Goal: Task Accomplishment & Management: Complete application form

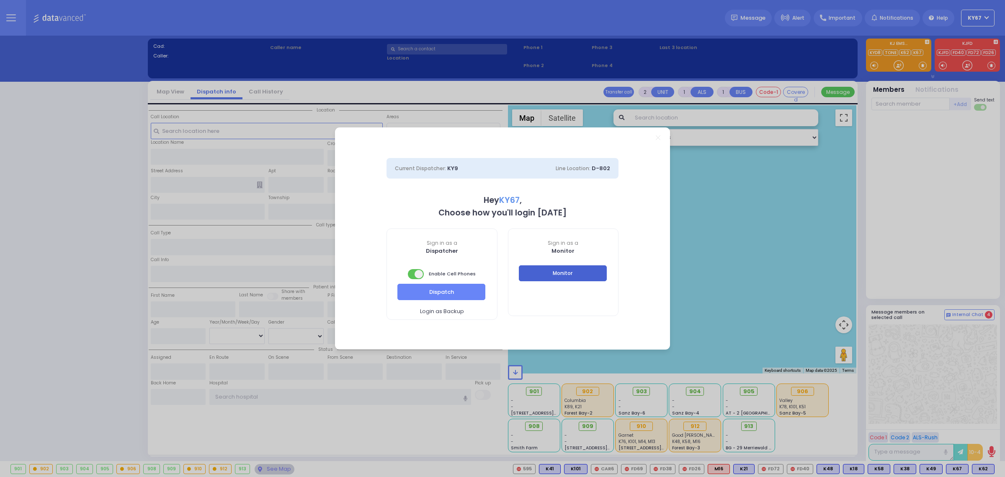
select select "9"
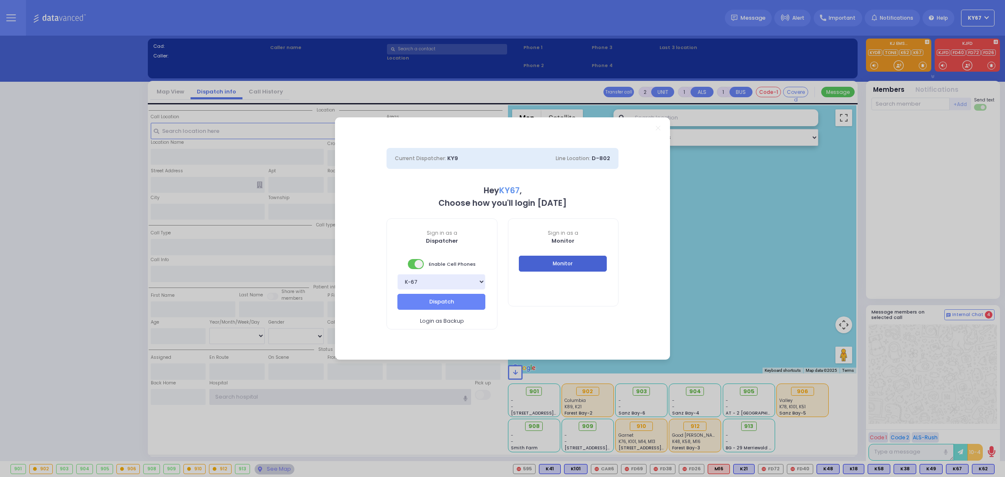
type input "Ky67"
click at [578, 270] on button "Monitor" at bounding box center [563, 263] width 88 height 16
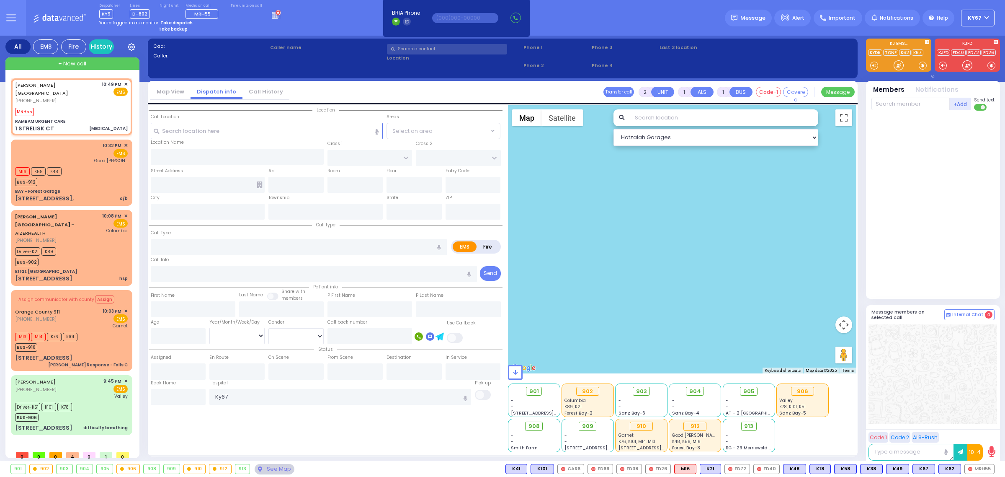
select select
type input "[MEDICAL_DATA]"
radio input "true"
type input "54"
select select "Year"
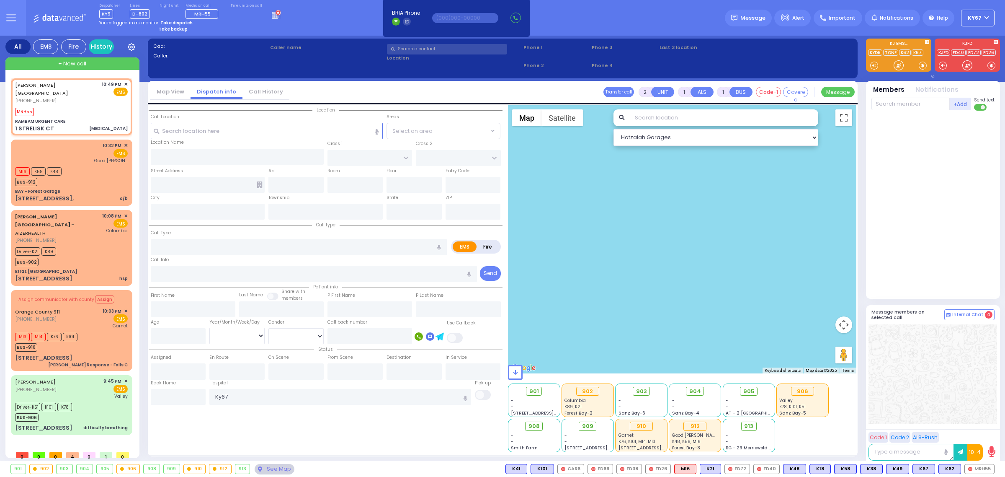
select select "[DEMOGRAPHIC_DATA]"
type input "22:49"
type input "22:52"
type input "RAMBAM URGENT CARE"
type input "FOREST RD"
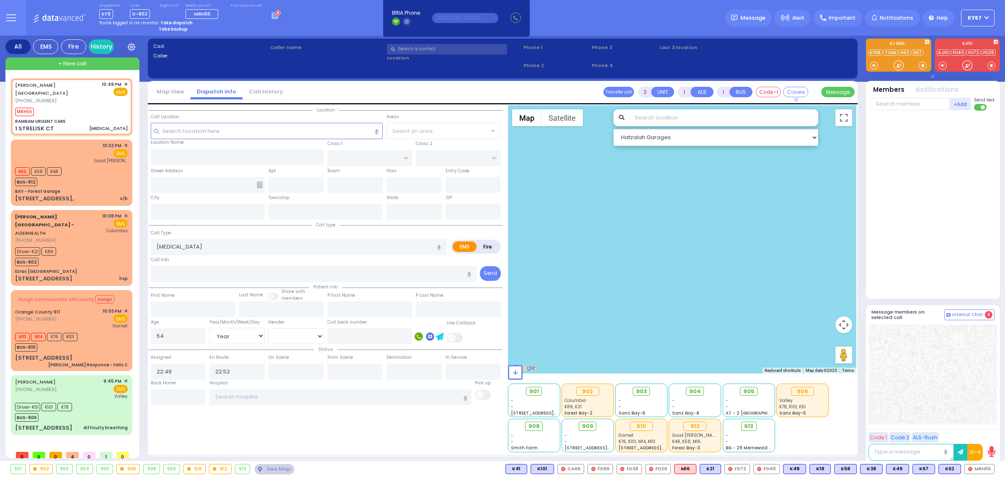
type input "1 STRELISK CT"
type input "[PERSON_NAME]"
type input "[US_STATE]"
type input "10950"
select select "MONROE"
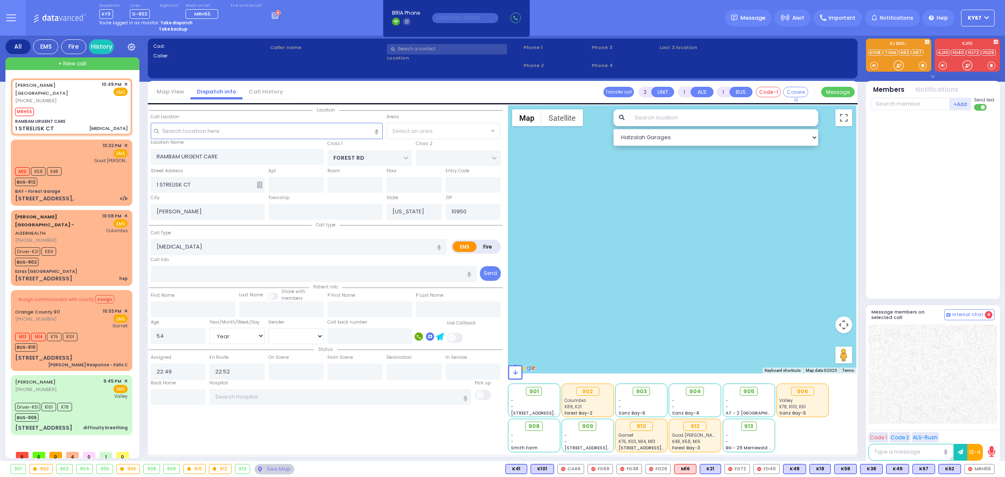
select select "Hatzalah Garages"
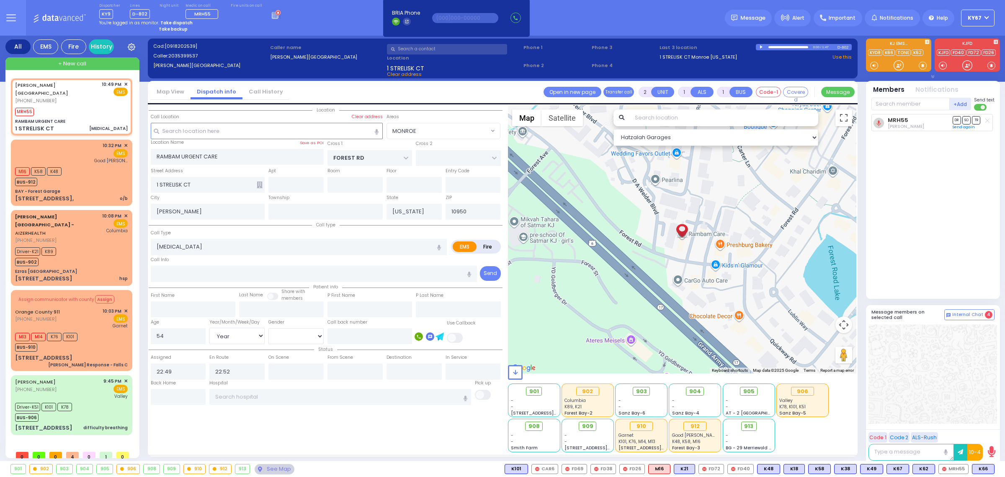
select select
radio input "true"
select select "Year"
select select "[DEMOGRAPHIC_DATA]"
select select "Hatzalah Garages"
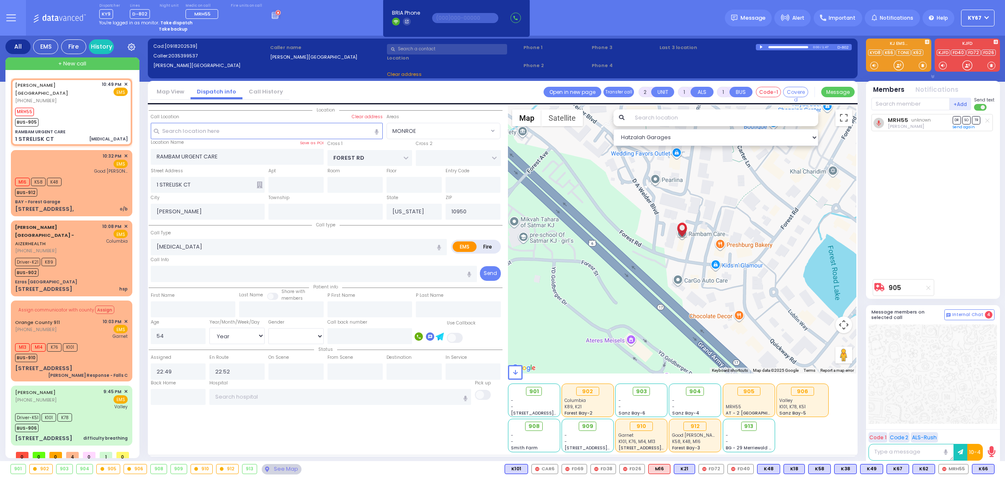
select select "MONROE"
select select
radio input "true"
select select "Year"
select select "[DEMOGRAPHIC_DATA]"
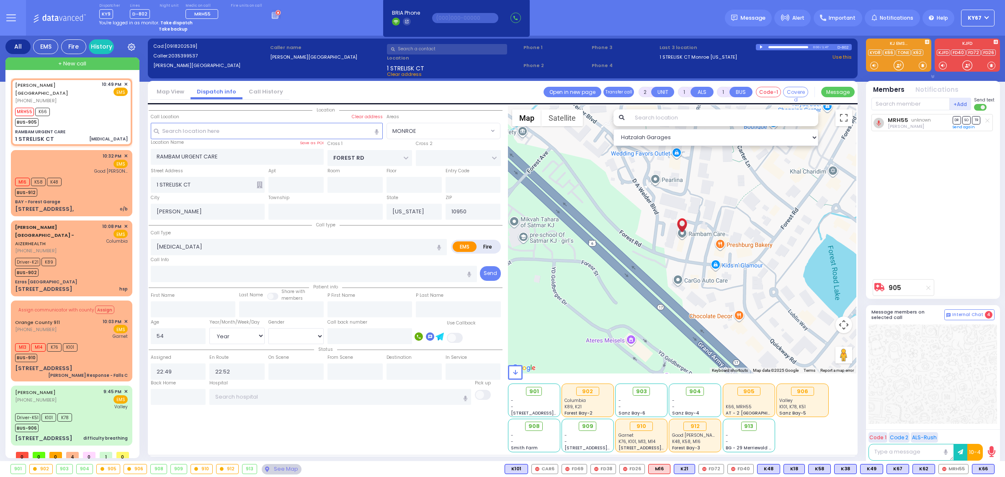
select select "MONROE"
select select "Hatzalah Garages"
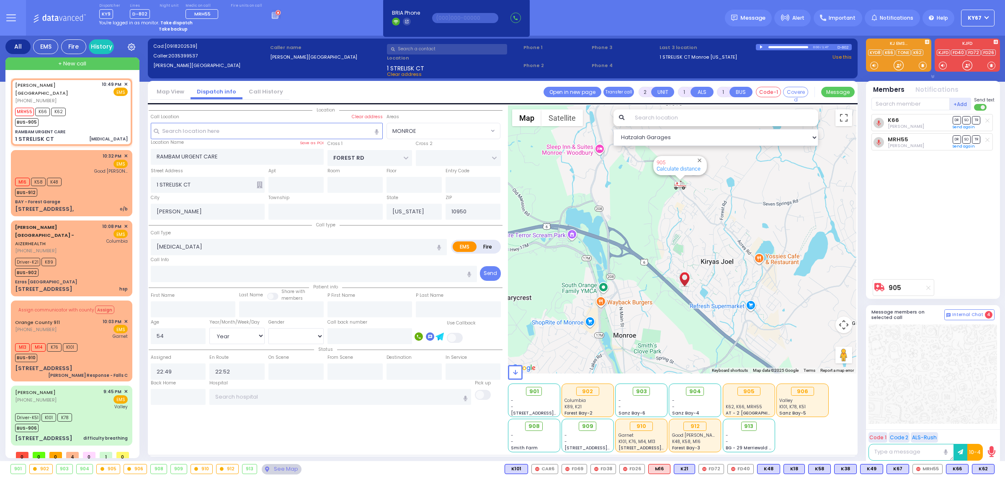
select select
radio input "true"
select select "Year"
select select "[DEMOGRAPHIC_DATA]"
select select "Hatzalah Garages"
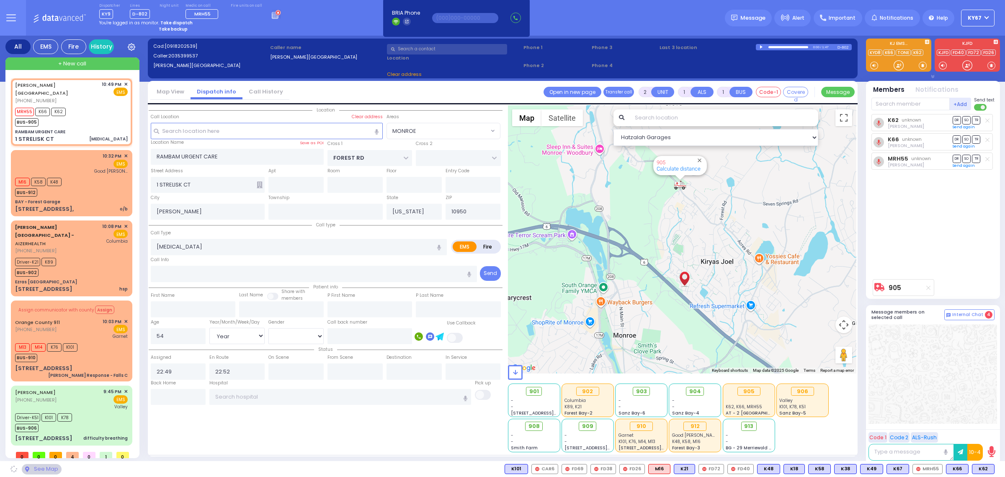
select select "MONROE"
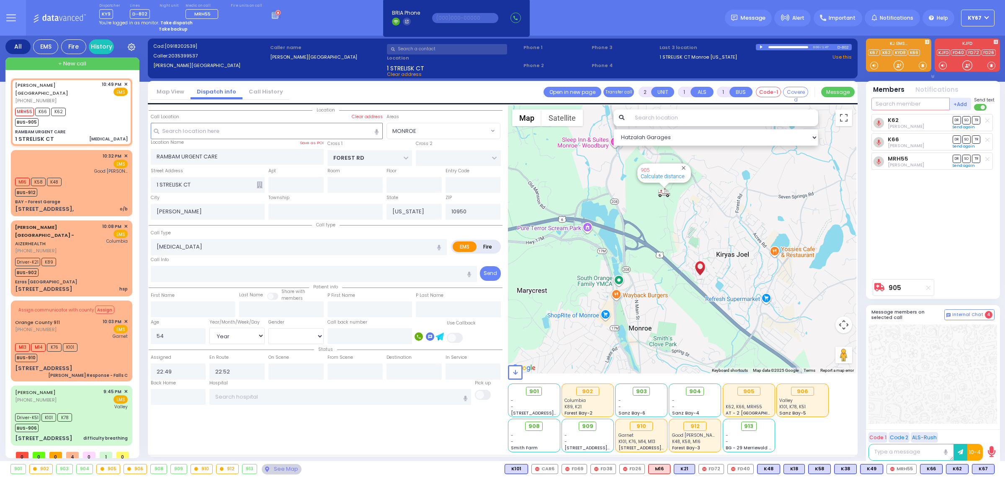
click at [911, 102] on input "text" at bounding box center [911, 104] width 78 height 13
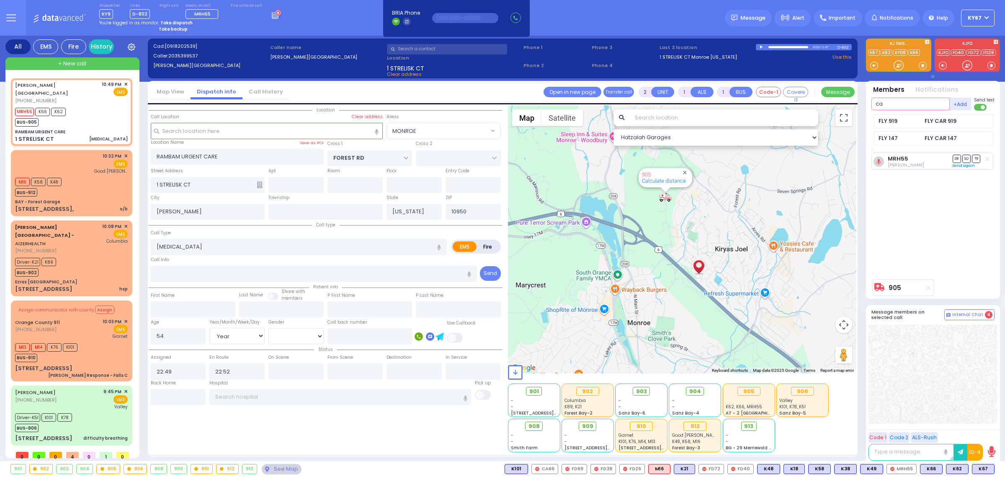
type input "c"
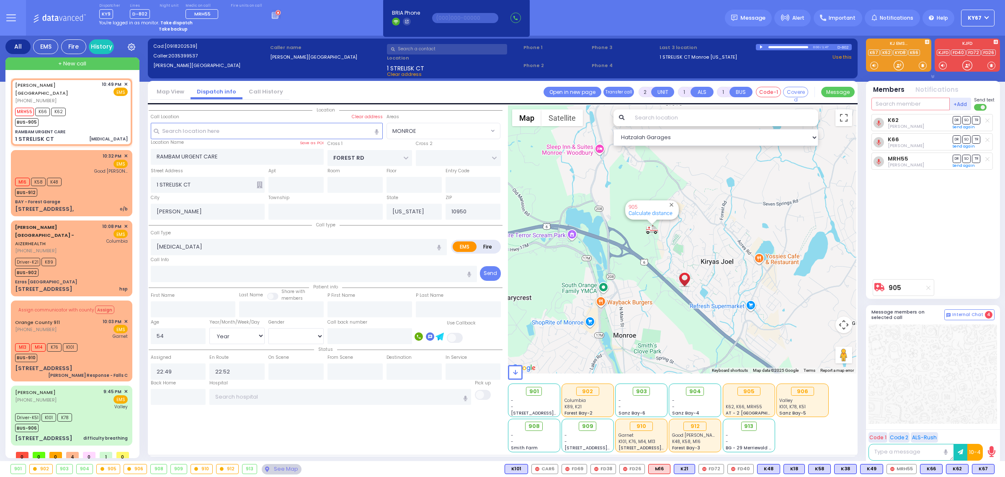
type input "6"
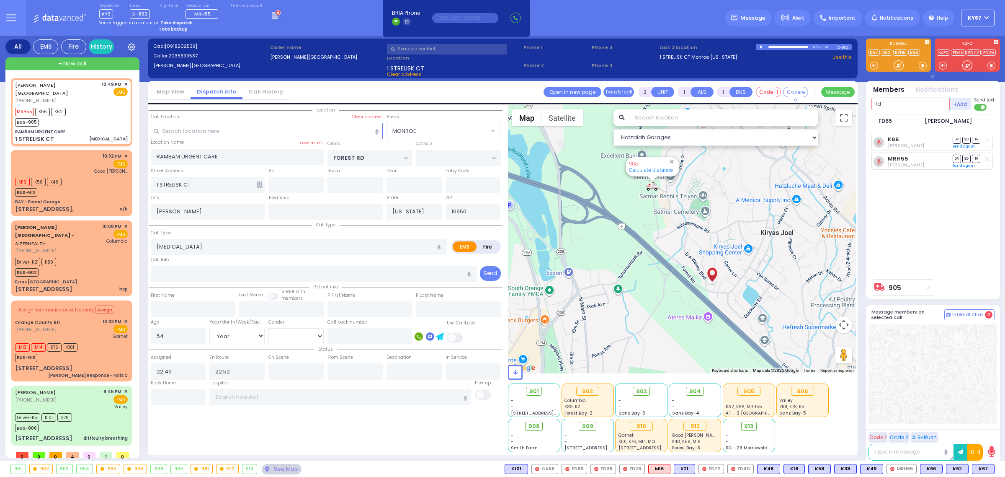
type input "f"
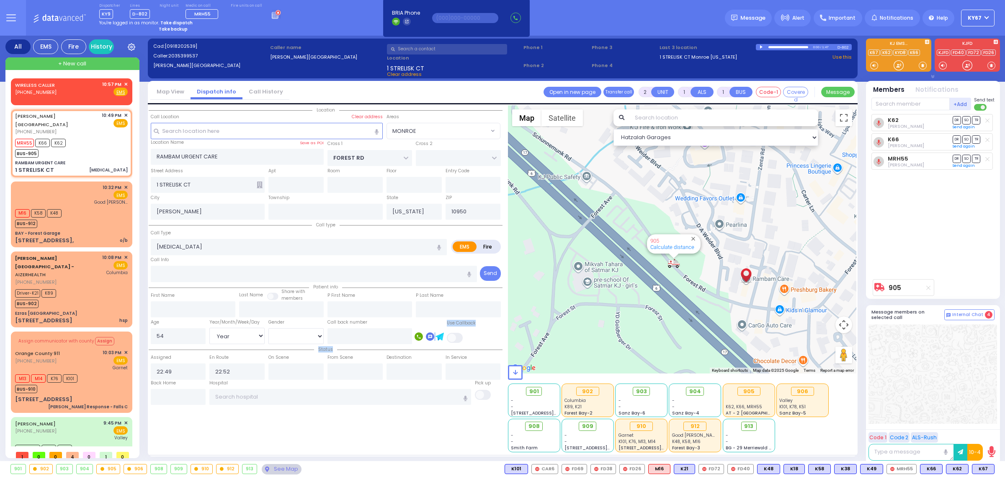
click at [427, 325] on div "Location All areas" at bounding box center [326, 278] width 354 height 347
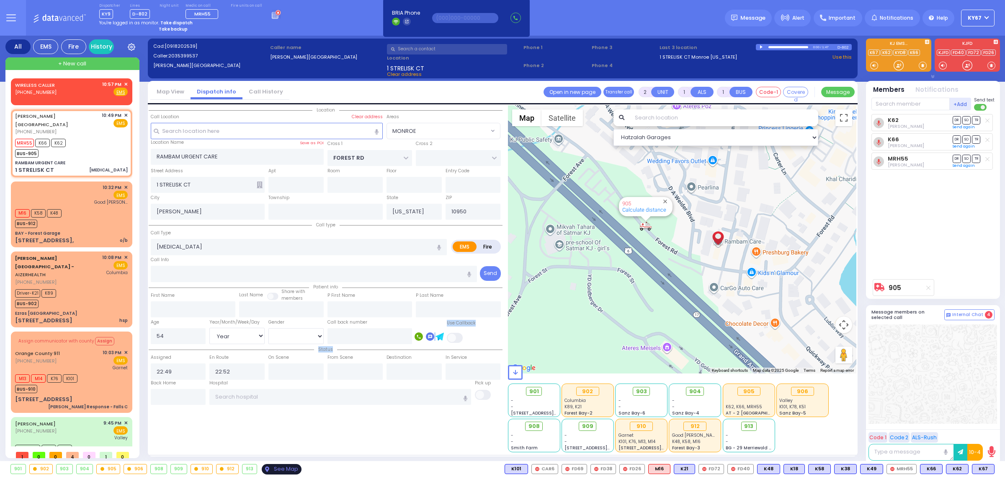
click at [285, 467] on div "See Map" at bounding box center [281, 469] width 39 height 10
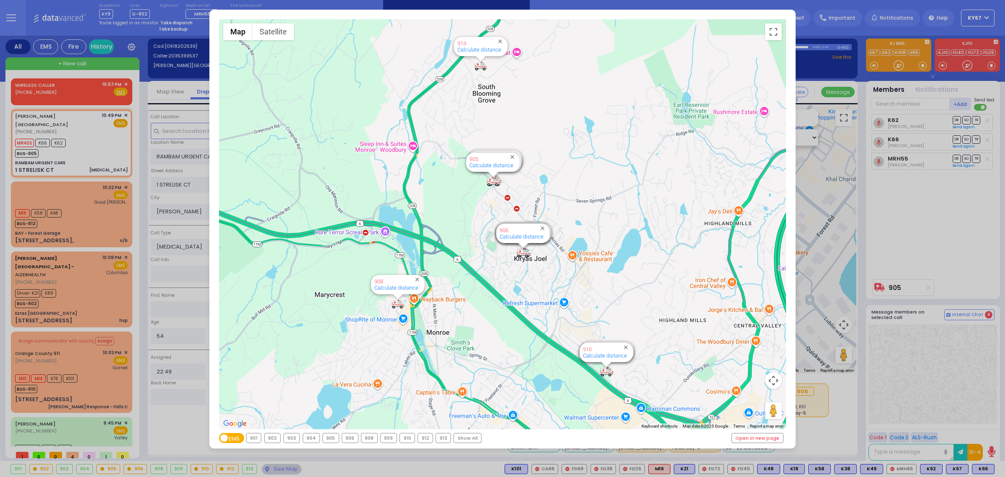
click at [255, 438] on div "901" at bounding box center [254, 437] width 15 height 9
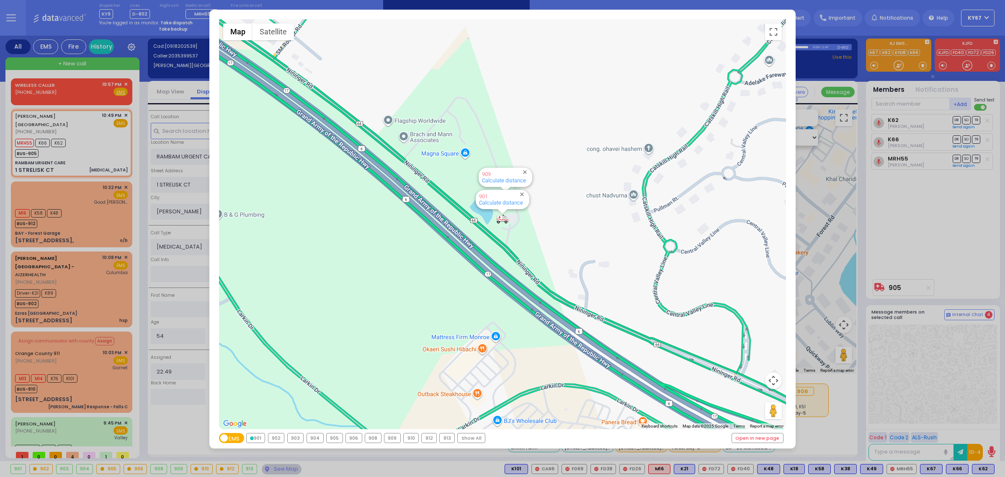
click at [279, 437] on div "902" at bounding box center [276, 437] width 16 height 9
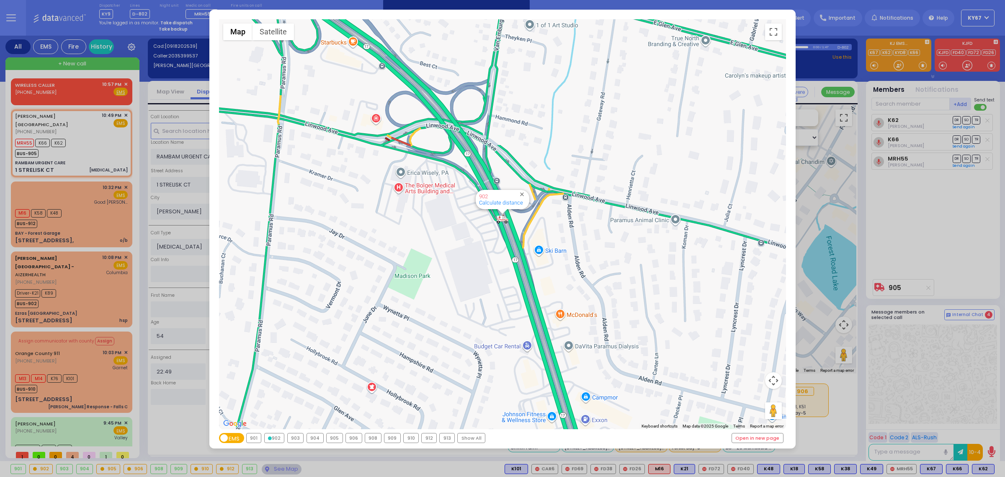
click at [295, 438] on div "903" at bounding box center [296, 437] width 16 height 9
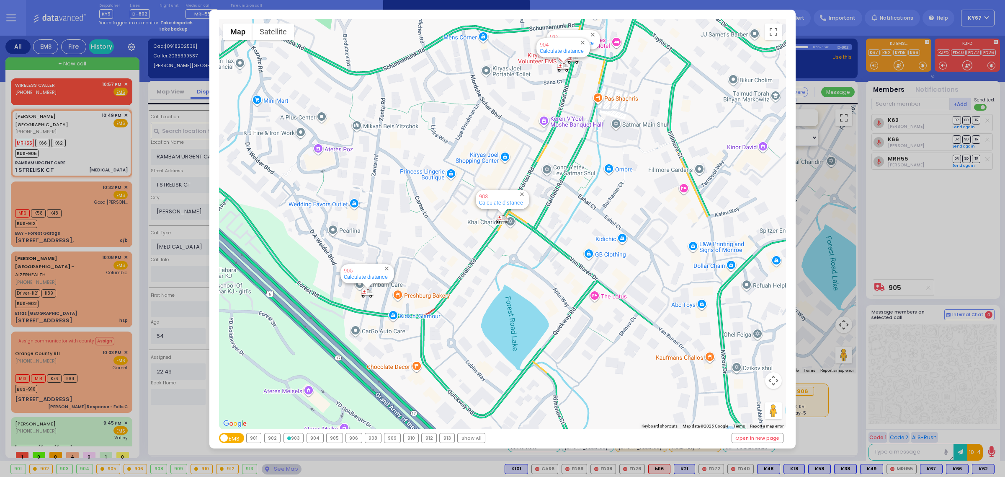
click at [317, 440] on div "904" at bounding box center [315, 437] width 16 height 9
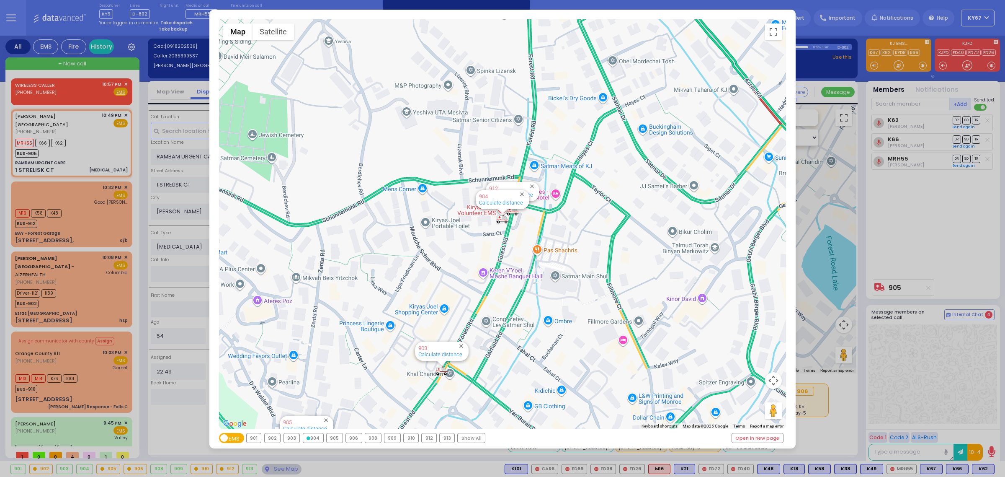
click at [341, 440] on div "905" at bounding box center [335, 437] width 16 height 9
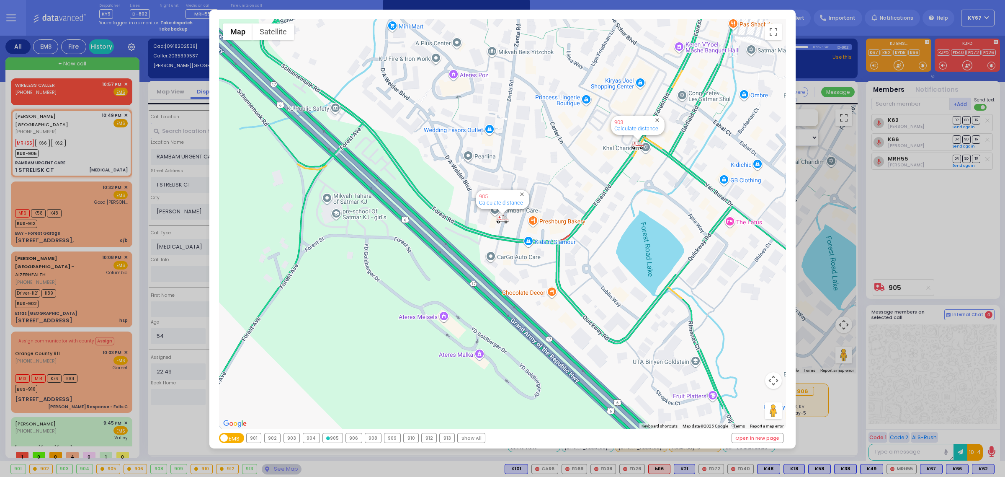
click at [359, 438] on div "906" at bounding box center [354, 437] width 16 height 9
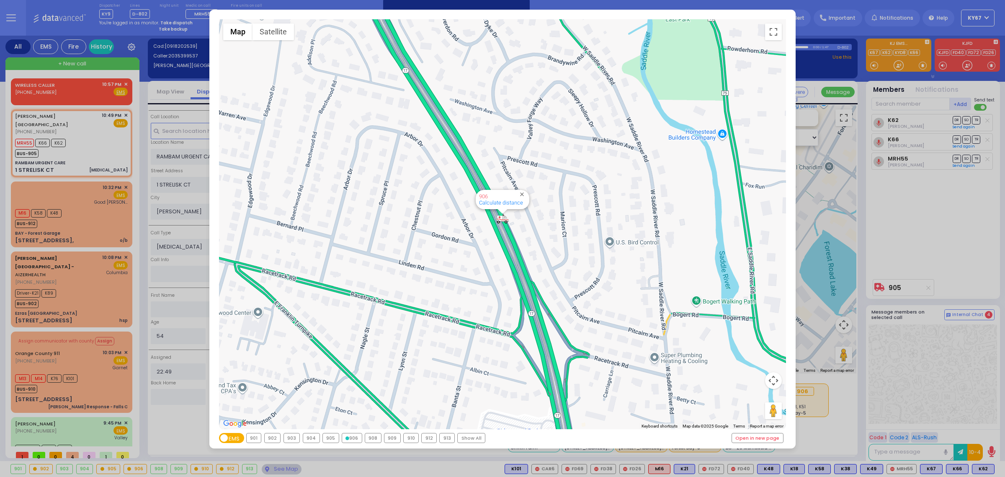
click at [373, 440] on div "908" at bounding box center [373, 437] width 16 height 9
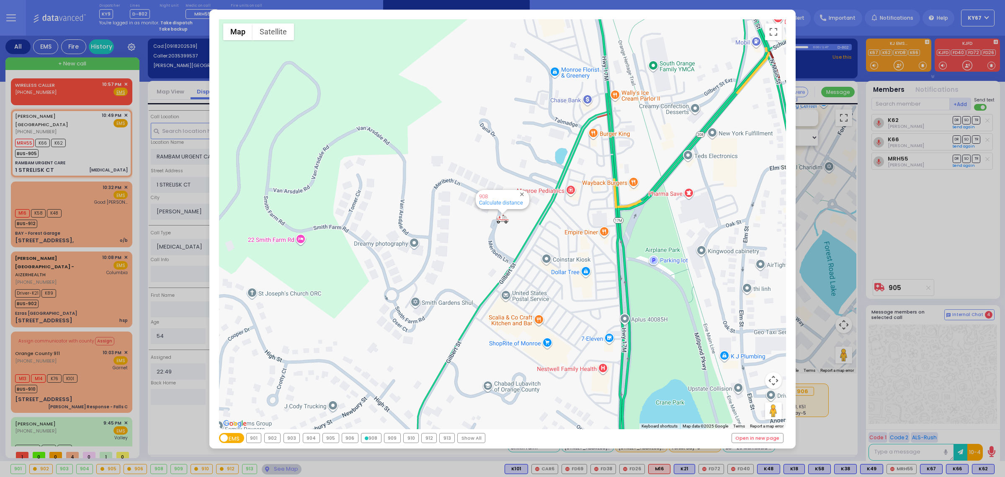
click at [429, 439] on div "912" at bounding box center [429, 437] width 15 height 9
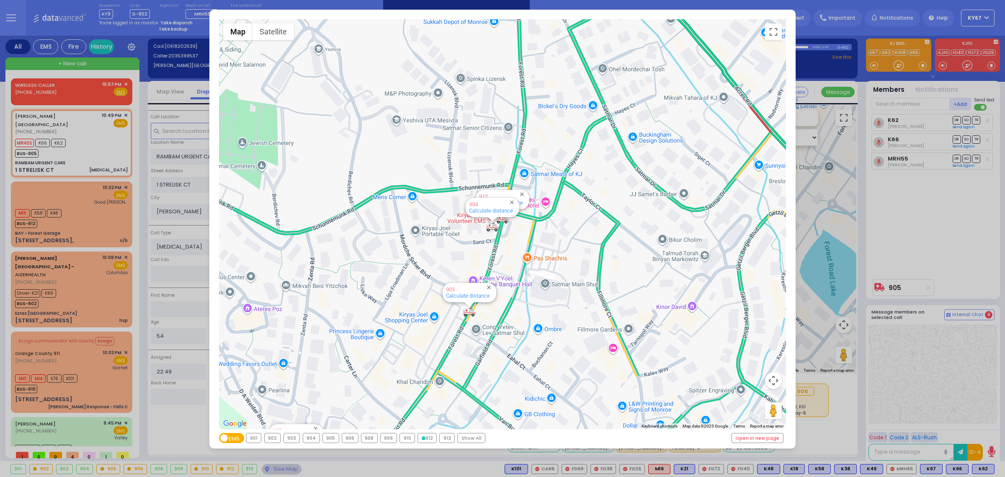
click at [447, 441] on div "913" at bounding box center [447, 437] width 15 height 9
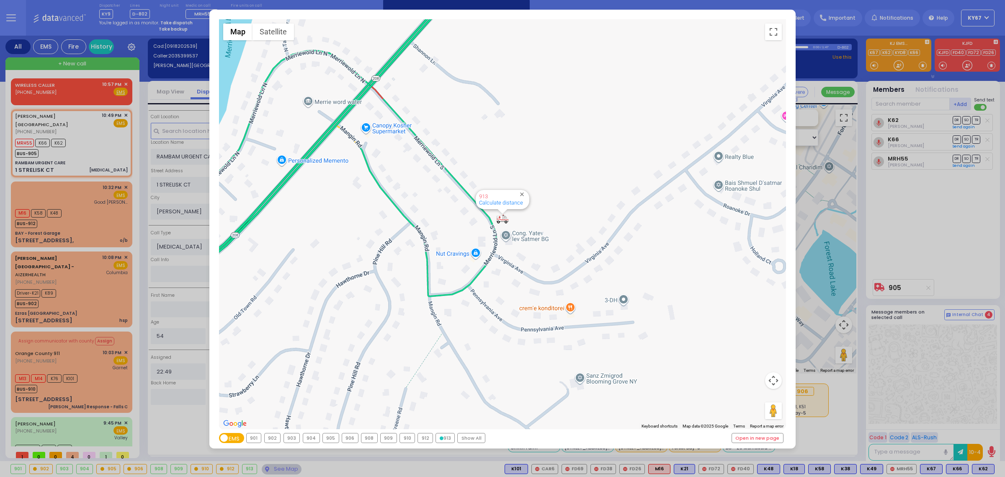
click at [407, 439] on div "910" at bounding box center [407, 437] width 15 height 9
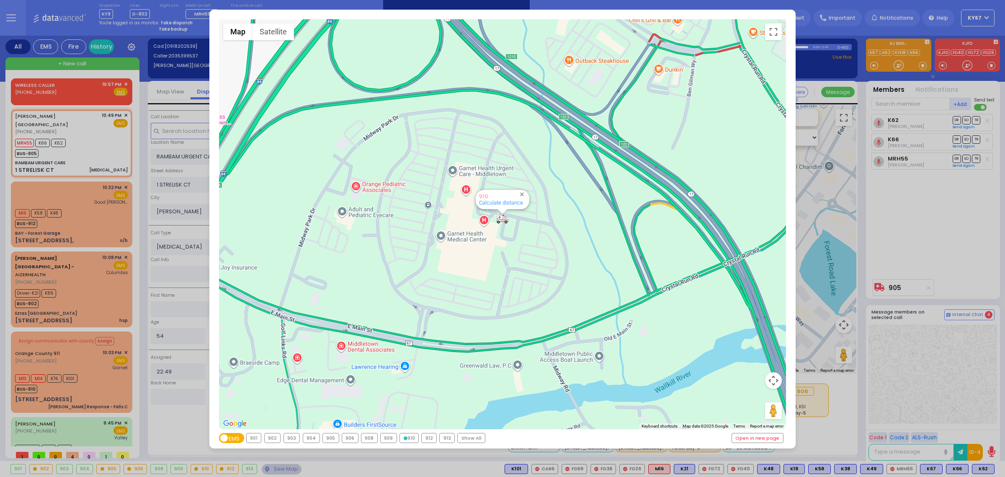
click at [385, 439] on div "909" at bounding box center [389, 437] width 16 height 9
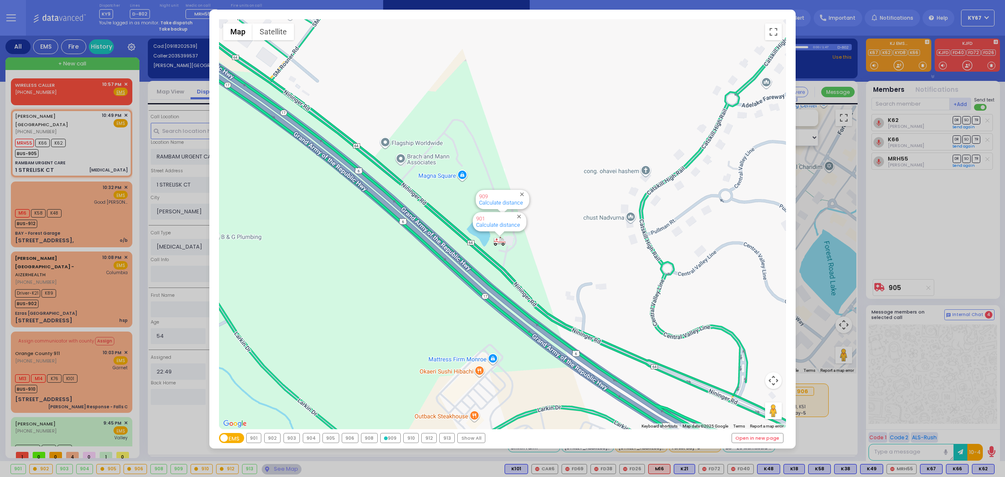
click at [372, 439] on div "908" at bounding box center [369, 437] width 16 height 9
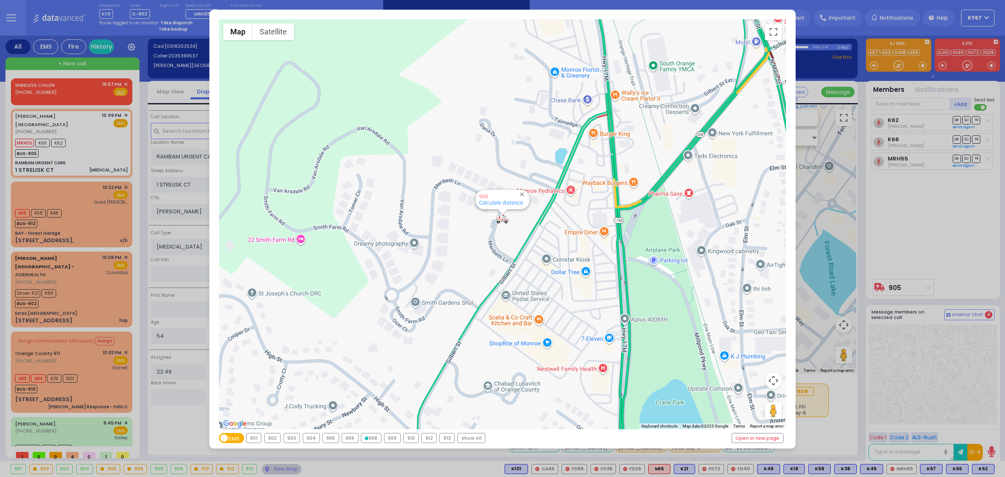
click at [349, 441] on div "906" at bounding box center [350, 437] width 16 height 9
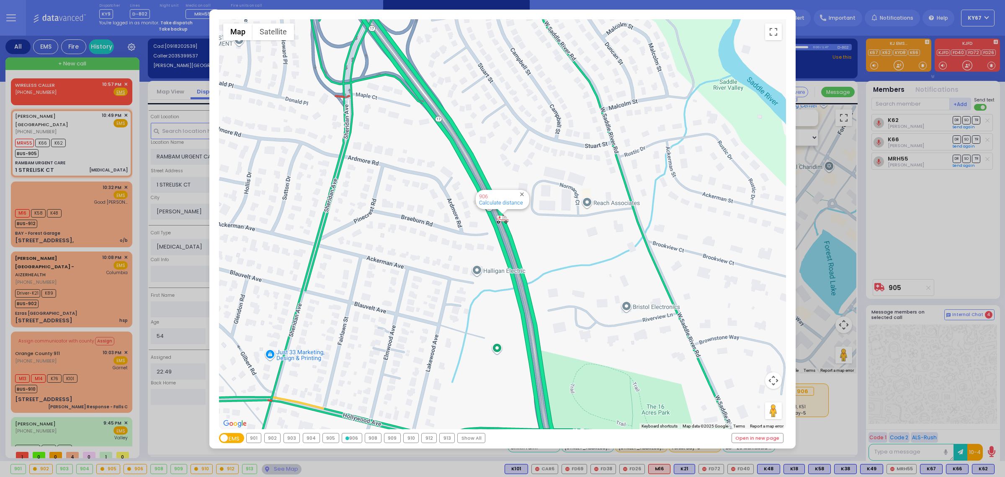
click at [326, 438] on div "905" at bounding box center [331, 437] width 16 height 9
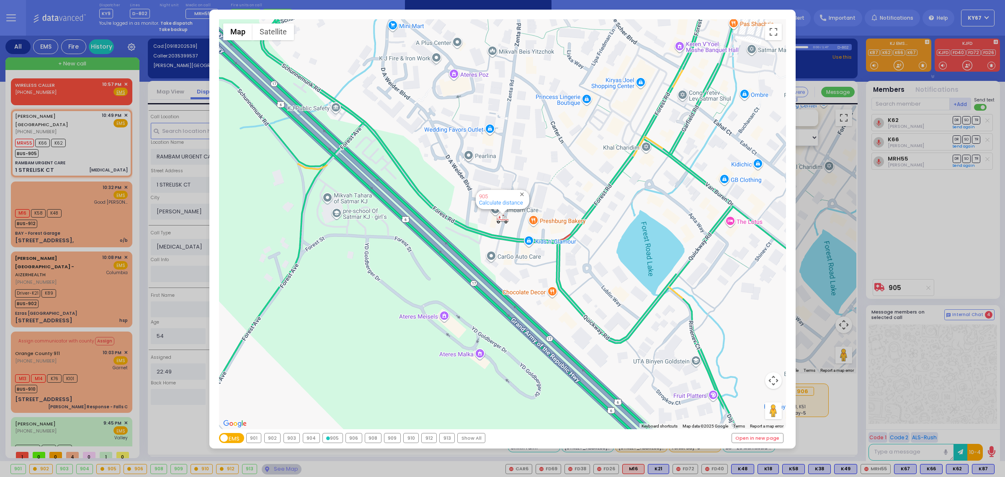
click at [165, 426] on div "← Move left → Move right ↑ Move up ↓ Move down + Zoom in - Zoom out Home Jump l…" at bounding box center [502, 238] width 1005 height 477
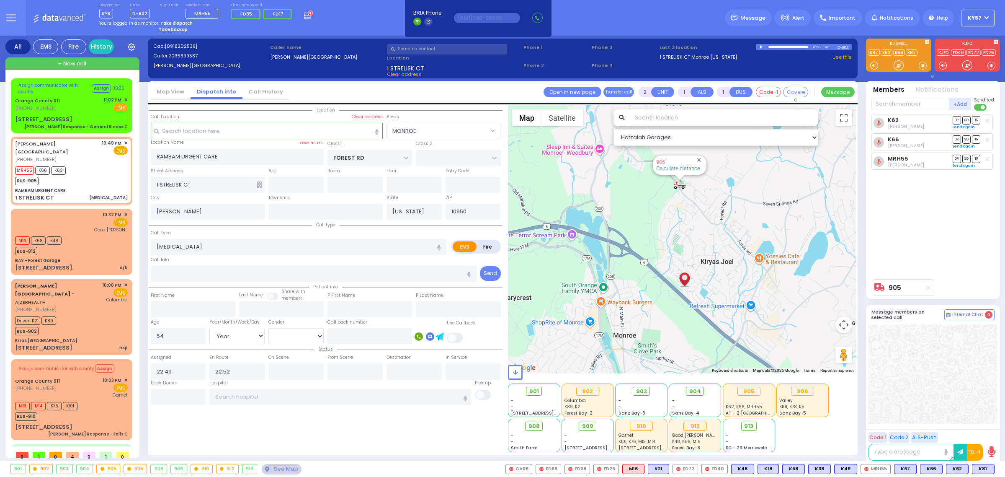
click at [11, 19] on icon at bounding box center [11, 18] width 10 height 10
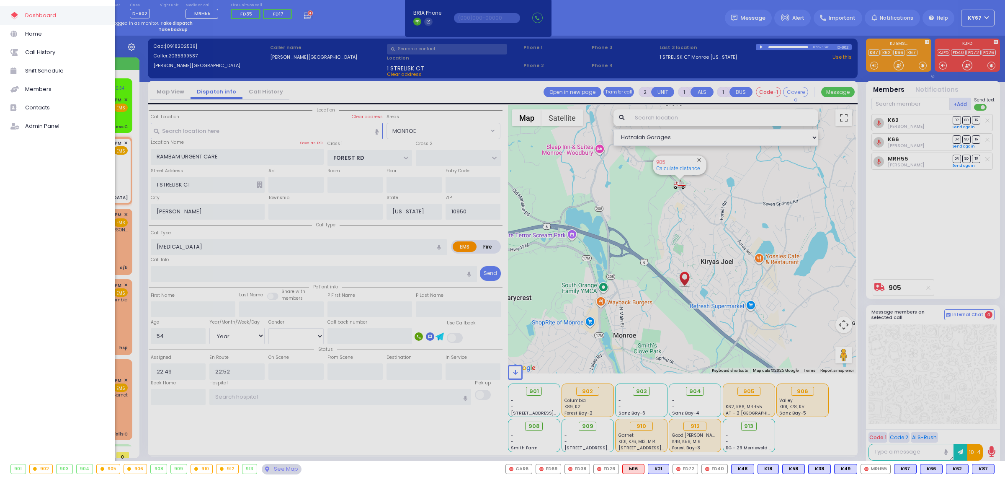
click at [62, 53] on span "Call History" at bounding box center [65, 52] width 80 height 11
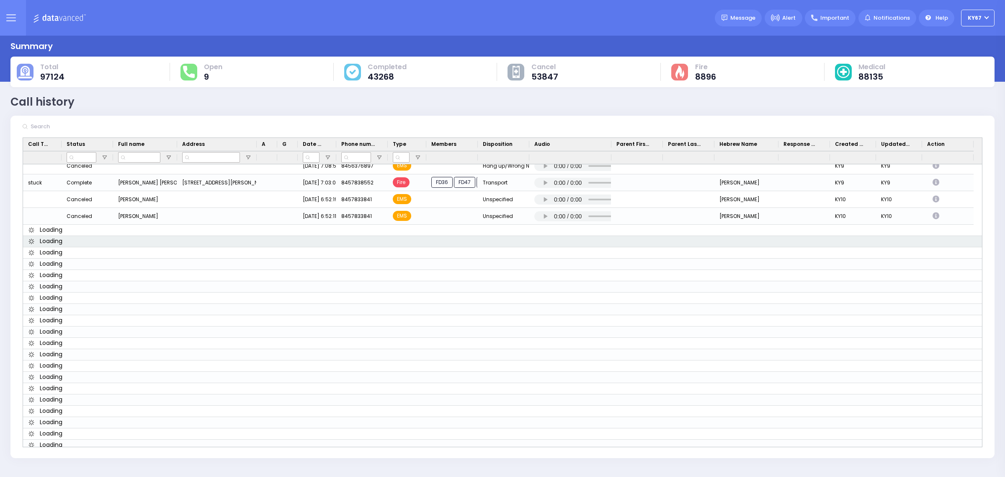
scroll to position [4974, 0]
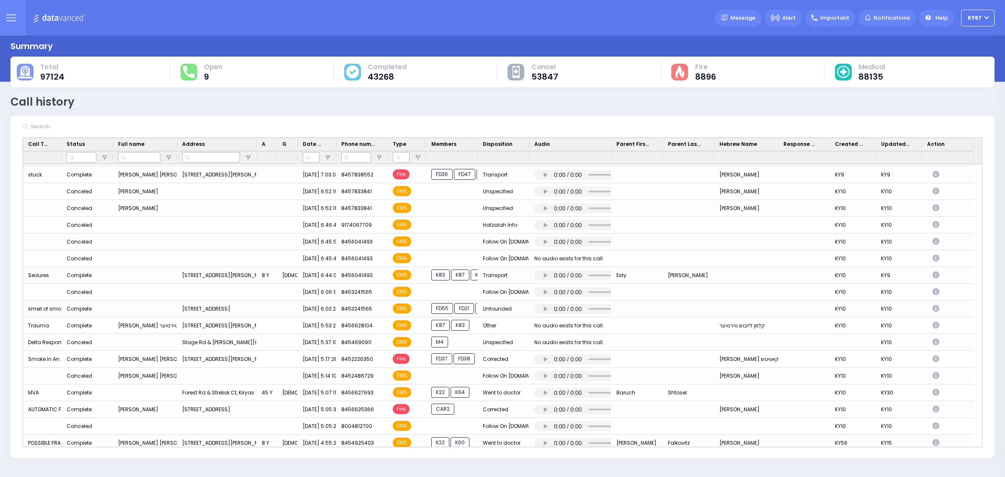
click at [10, 18] on icon at bounding box center [11, 18] width 10 height 10
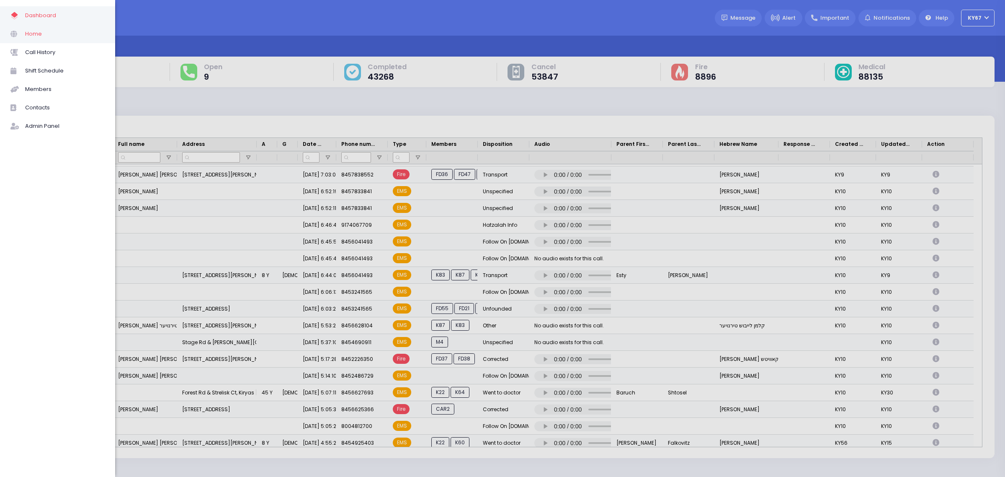
click at [27, 34] on span "Home" at bounding box center [65, 33] width 80 height 11
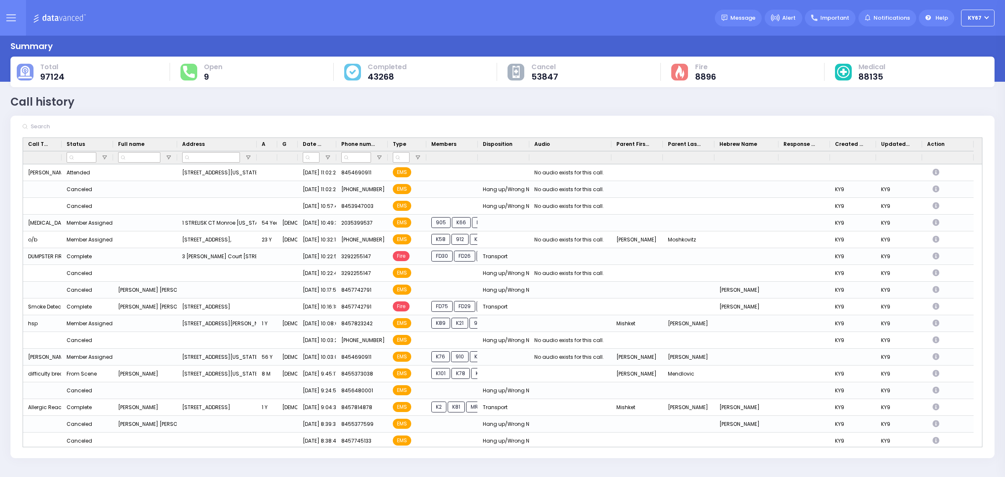
click at [15, 18] on icon at bounding box center [11, 18] width 9 height 0
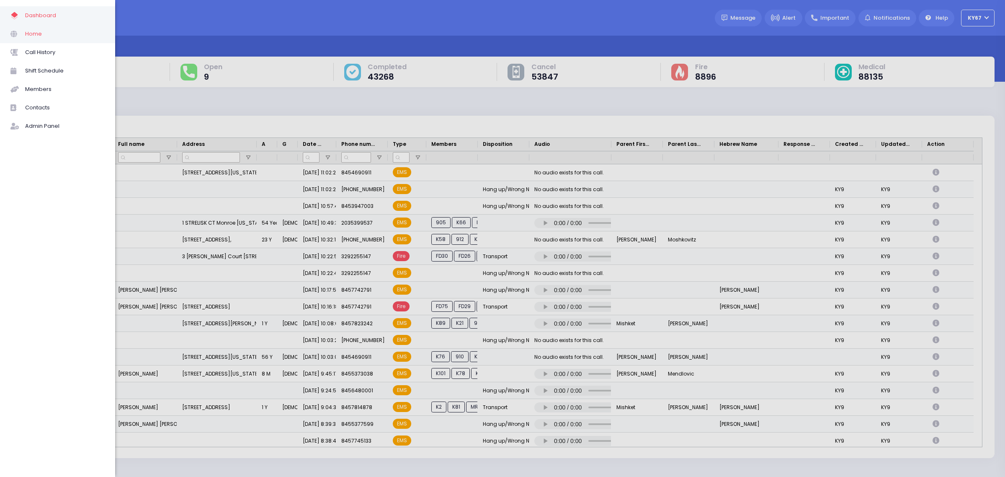
click at [54, 37] on span "Home" at bounding box center [65, 33] width 80 height 11
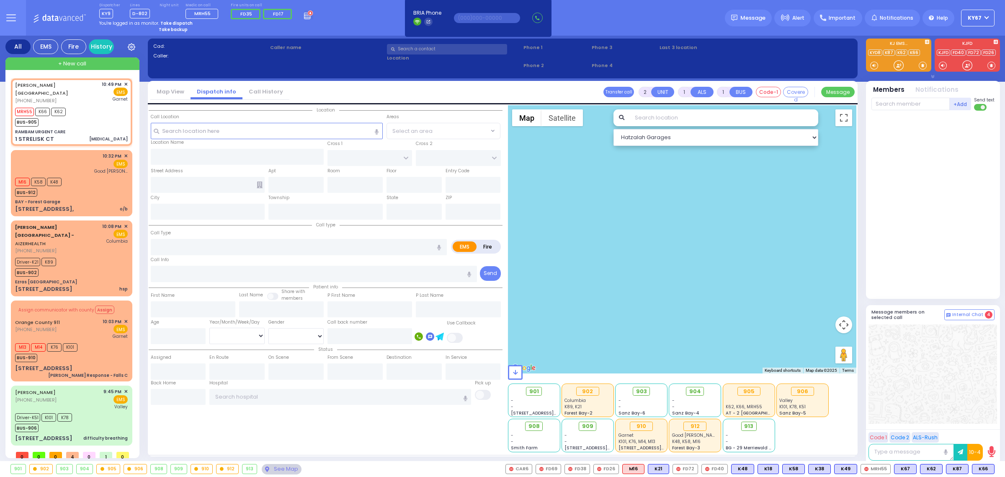
select select
type input "[MEDICAL_DATA]"
radio input "true"
type input "54"
select select "Year"
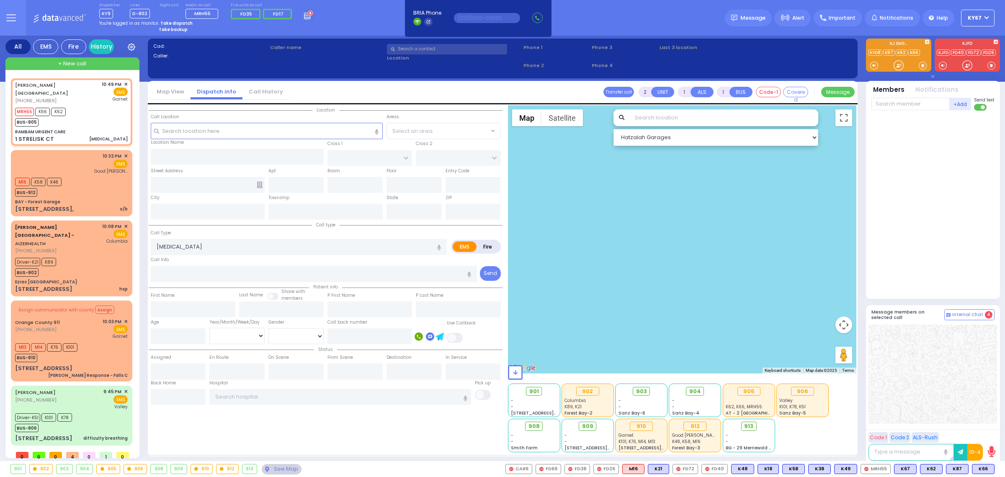
select select "[DEMOGRAPHIC_DATA]"
type input "22:49"
type input "22:52"
type input "[GEOGRAPHIC_DATA]"
type input "RAMBAM URGENT CARE"
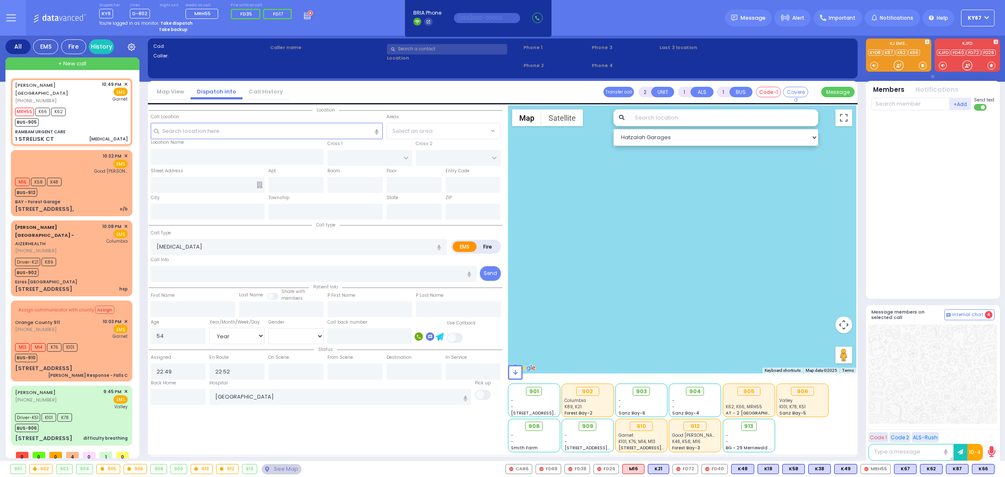
type input "FOREST RD"
type input "1 STRELISK CT"
type input "[PERSON_NAME]"
type input "[US_STATE]"
type input "10950"
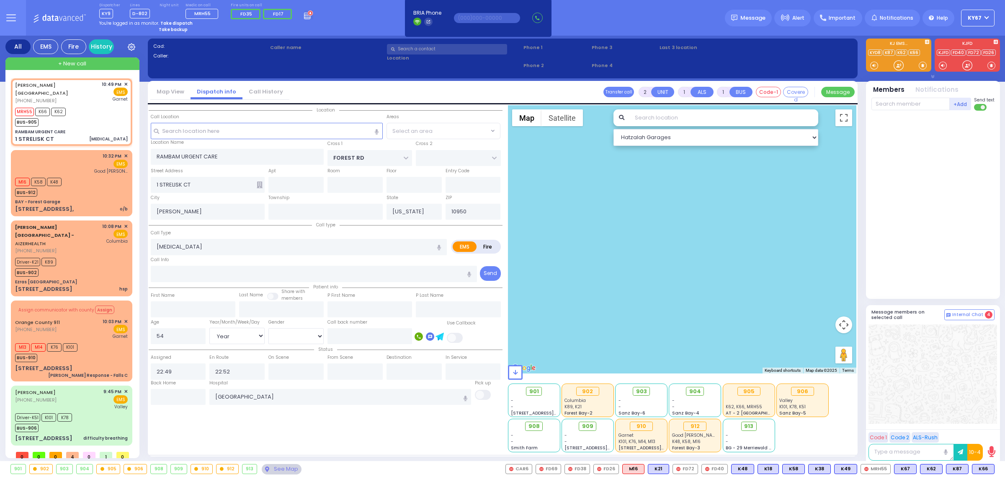
select select "Hatzalah Garages"
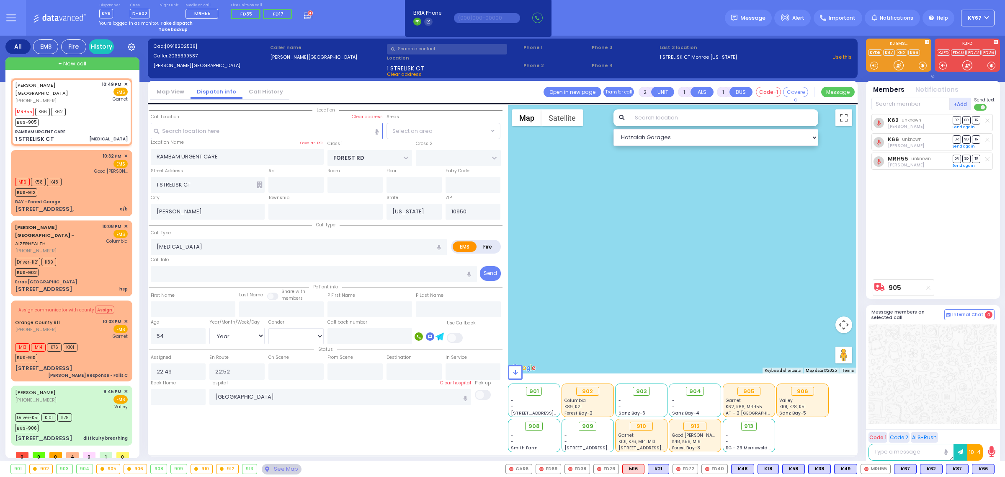
select select "MONROE"
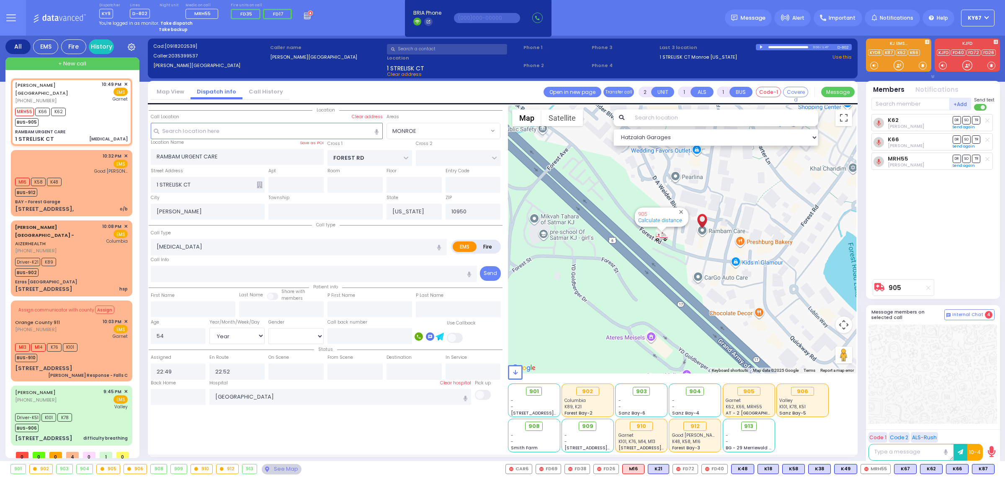
type input "6"
select select
radio input "true"
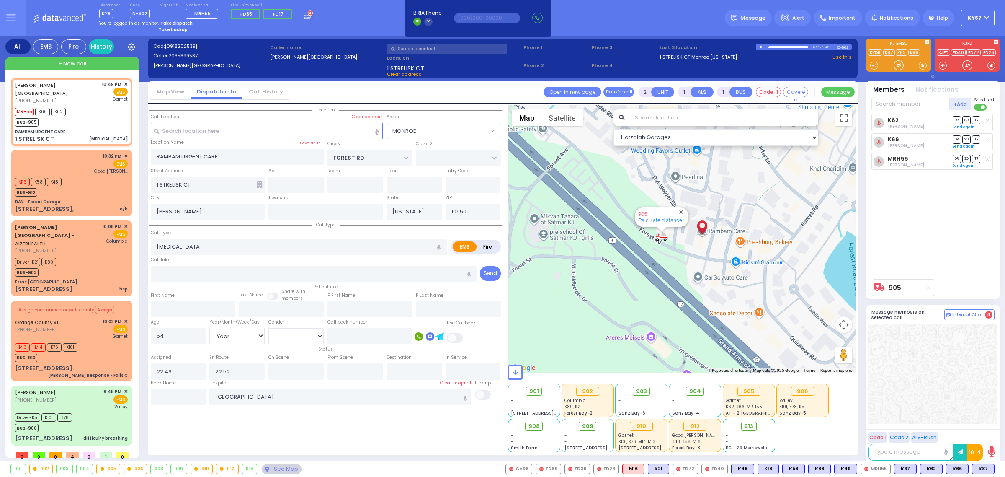
type input "Unknown"
select select "Year"
select select "[DEMOGRAPHIC_DATA]"
select select "Hatzalah Garages"
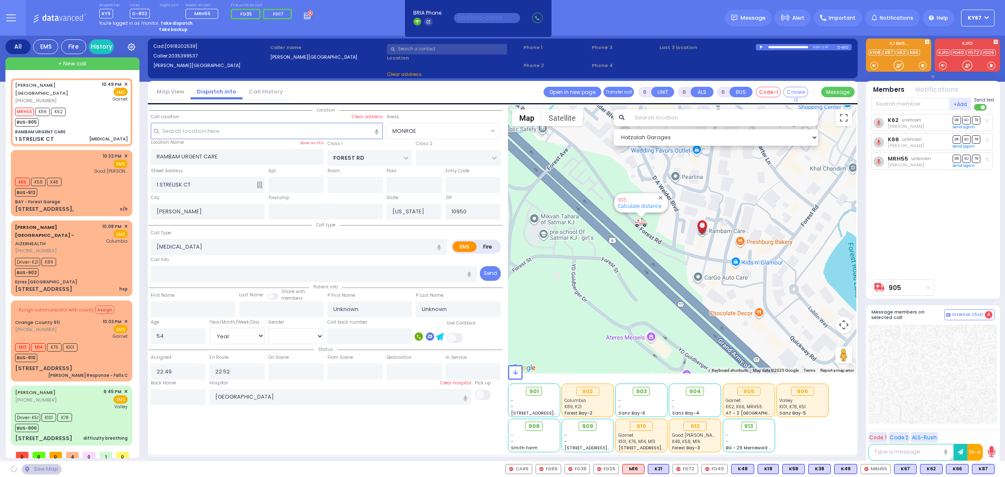
select select "MONROE"
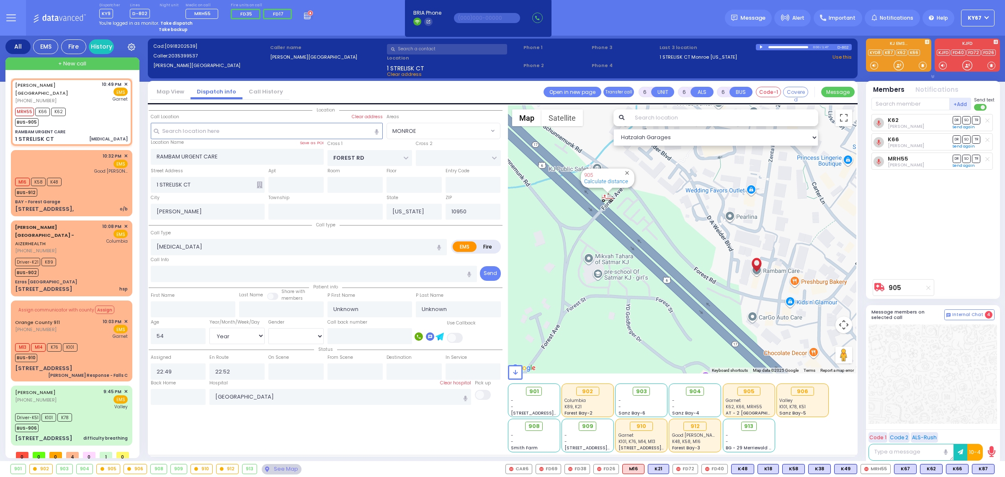
select select
radio input "true"
select select "Year"
select select "[DEMOGRAPHIC_DATA]"
type input "23:08"
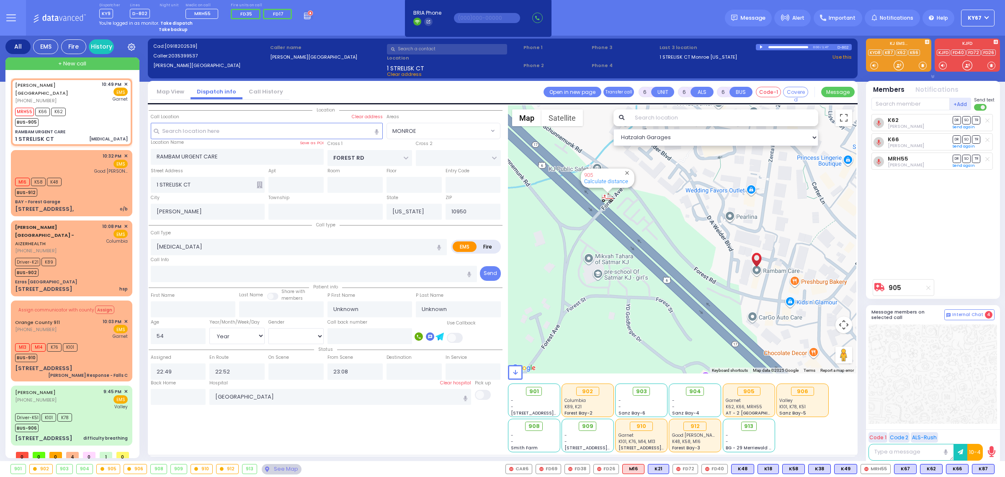
select select "Hatzalah Garages"
radio input "true"
select select "Year"
select select "[DEMOGRAPHIC_DATA]"
select select
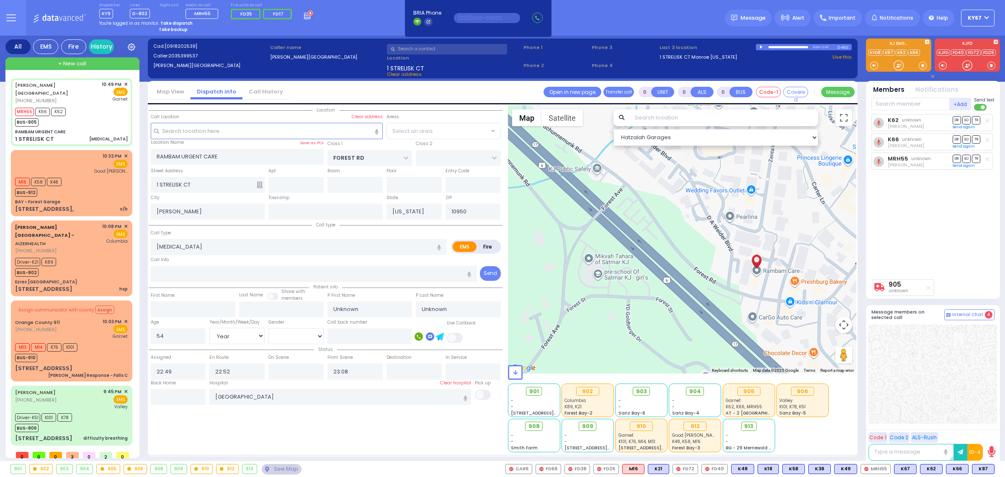
select select "Hatzalah Garages"
select select "MONROE"
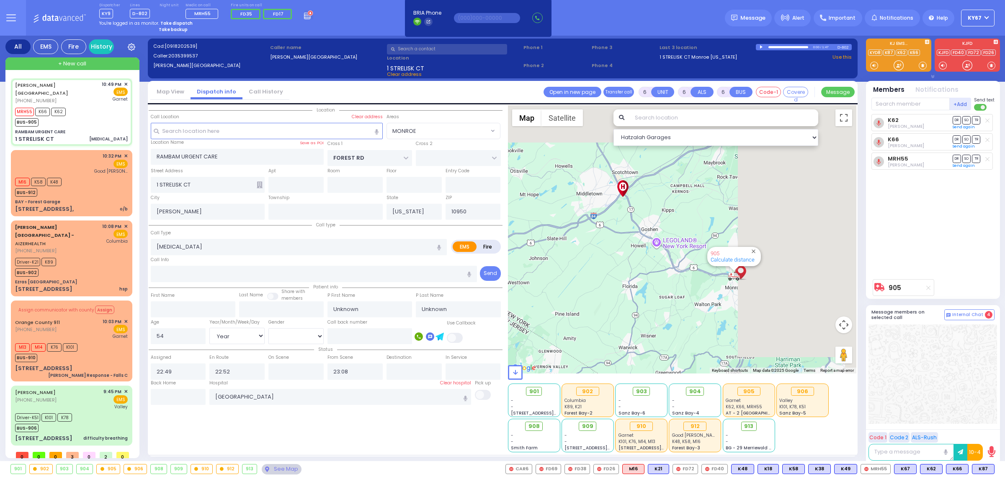
select select
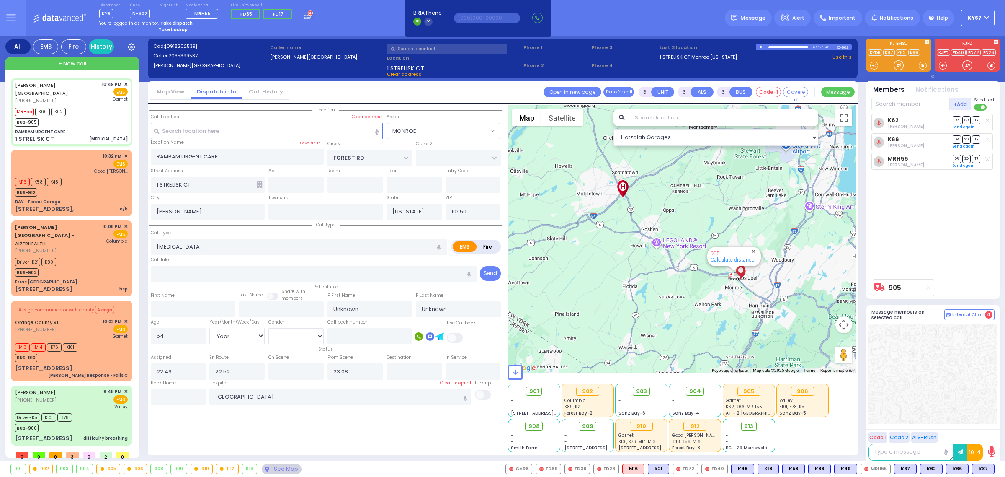
radio input "true"
type input "[PERSON_NAME]"
type input "52"
select select "Year"
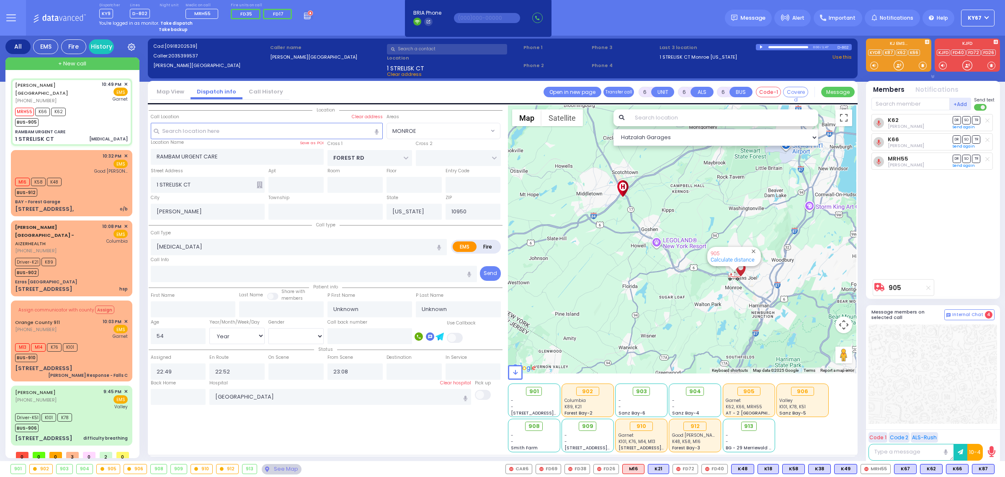
select select "[DEMOGRAPHIC_DATA]"
select select "Hatzalah Garages"
select select "MONROE"
select select
radio input "true"
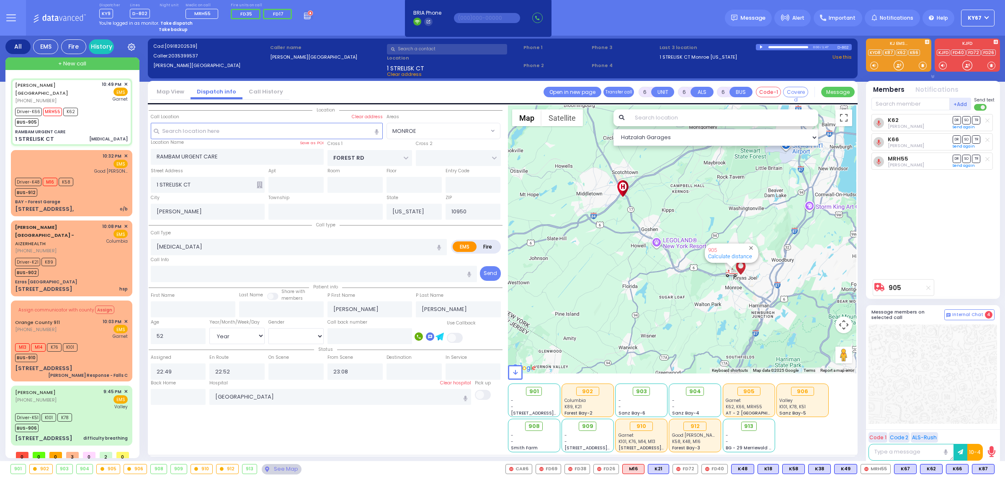
select select "Year"
select select "[DEMOGRAPHIC_DATA]"
select select "Hatzalah Garages"
select select "MONROE"
select select
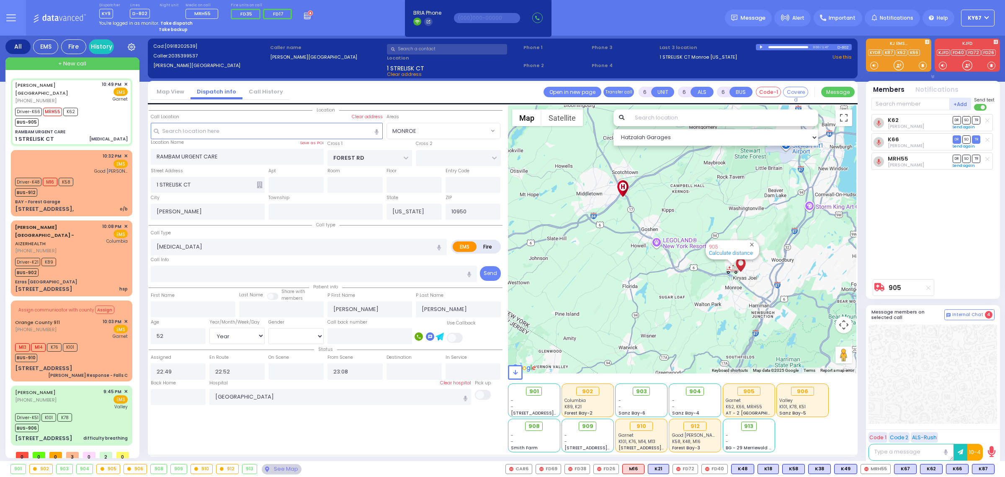
radio input "true"
select select "Year"
select select "[DEMOGRAPHIC_DATA]"
type input "22:55"
select select "Hatzalah Garages"
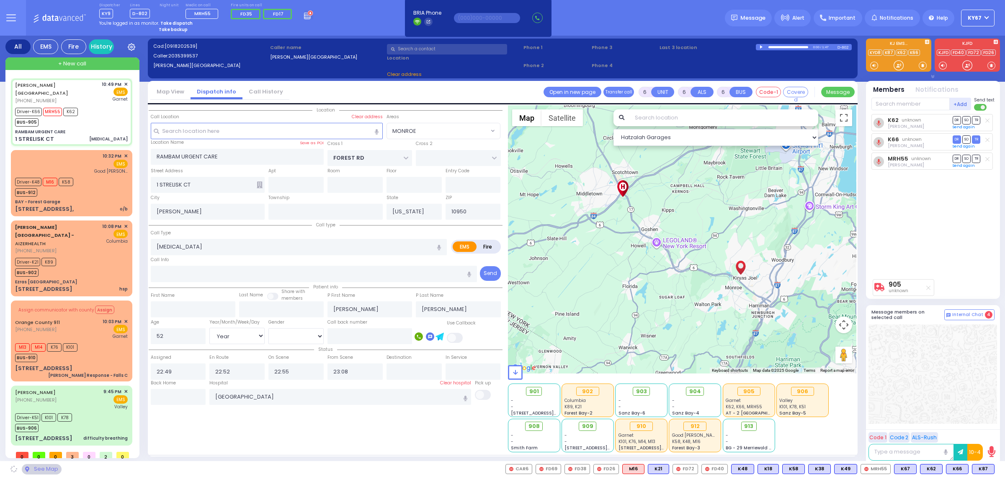
select select "MONROE"
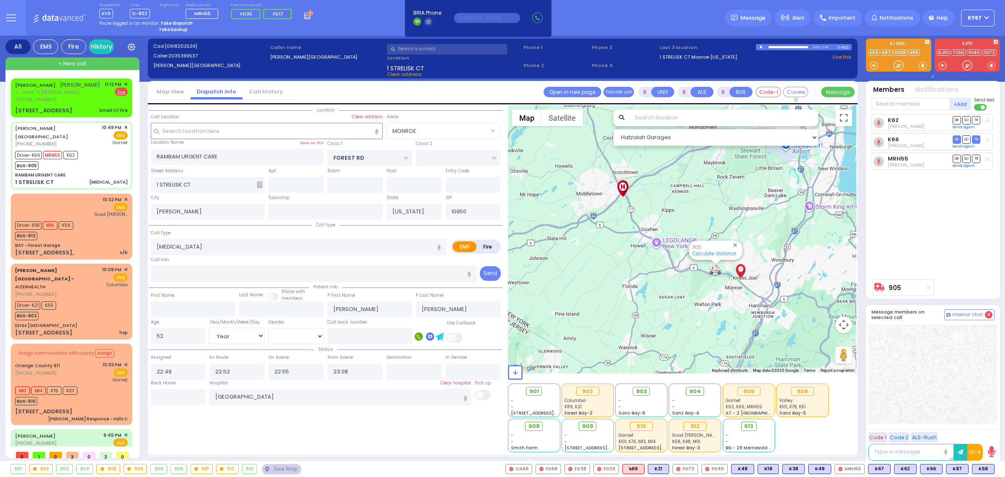
select select
radio input "true"
select select "Year"
select select "[DEMOGRAPHIC_DATA]"
select select "Hatzalah Garages"
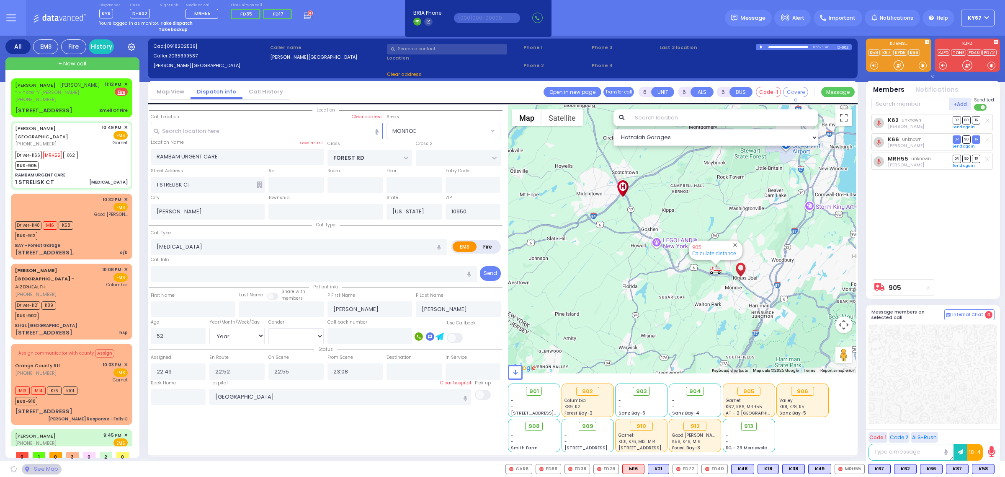
select select "MONROE"
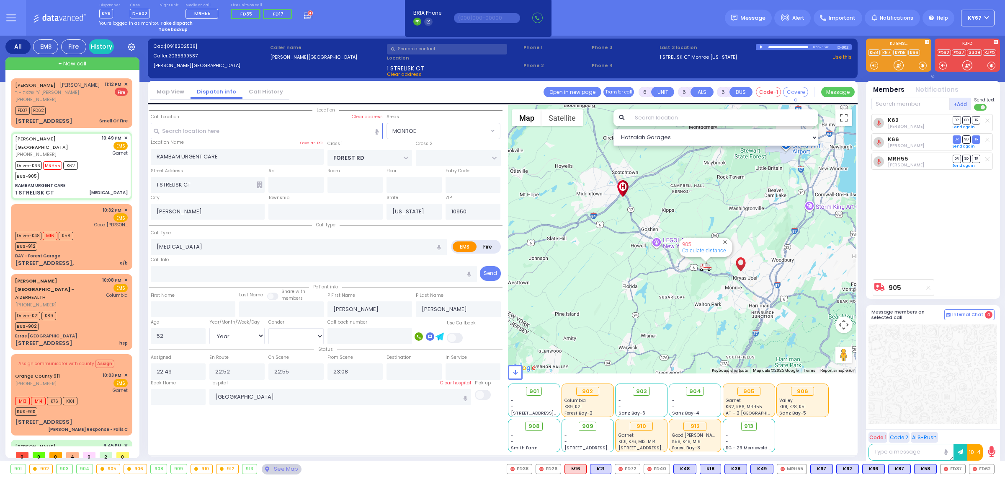
select select
radio input "true"
select select "Year"
select select "[DEMOGRAPHIC_DATA]"
select select "Hatzalah Garages"
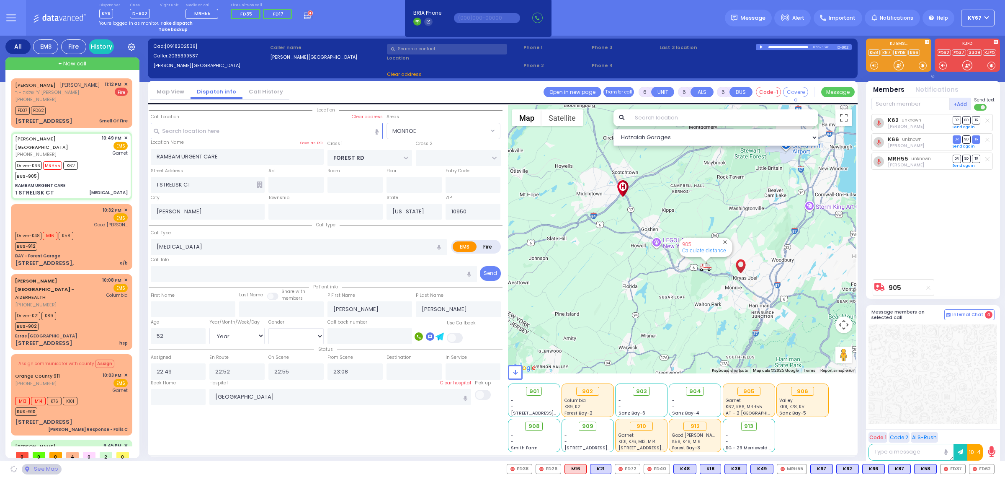
select select "MONROE"
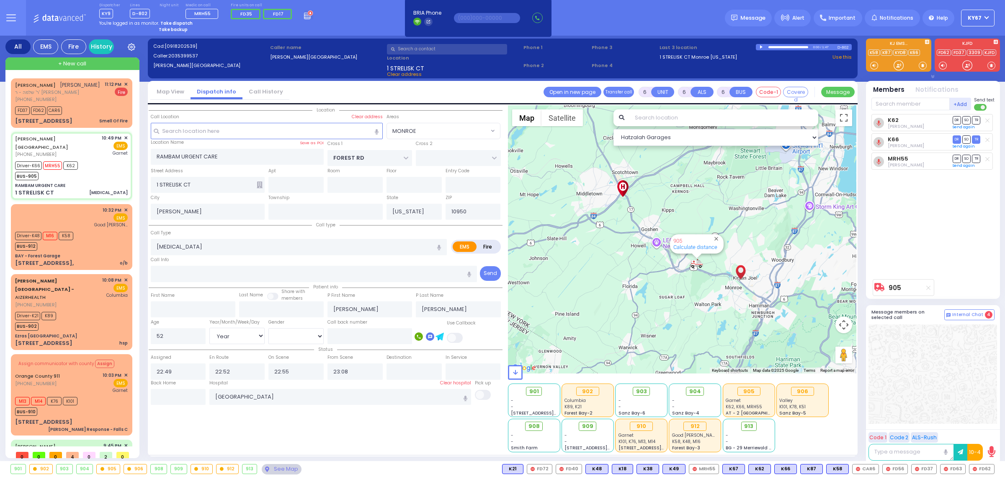
select select
radio input "true"
select select "Year"
select select "[DEMOGRAPHIC_DATA]"
select select "Hatzalah Garages"
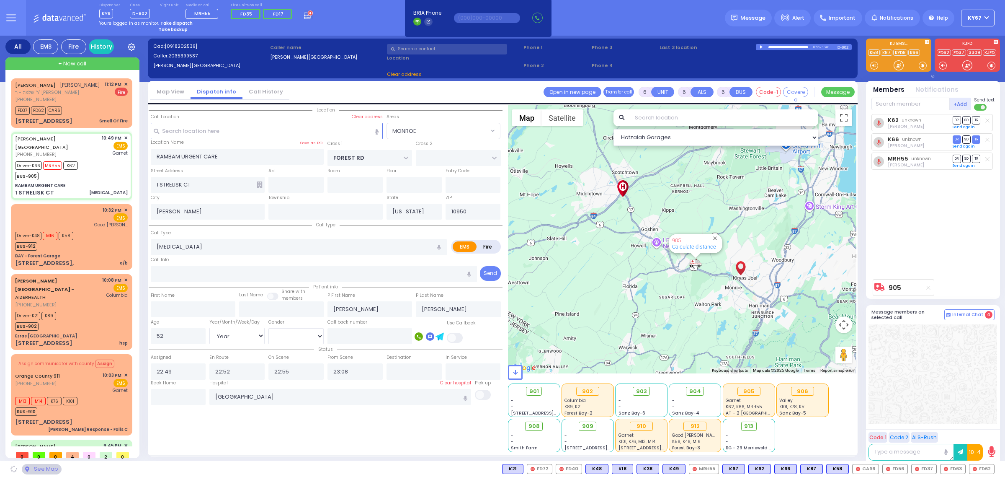
select select "MONROE"
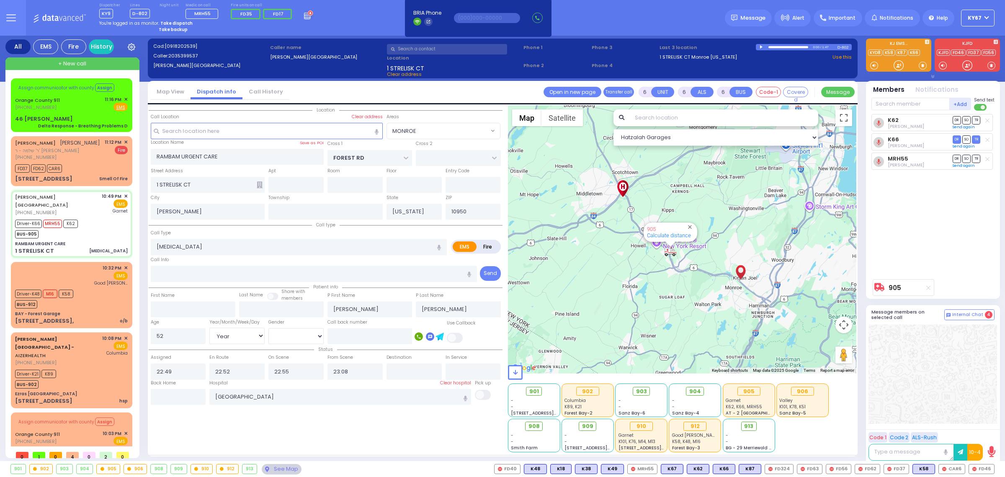
select select
radio input "true"
select select "Year"
select select "[DEMOGRAPHIC_DATA]"
select select "Hatzalah Garages"
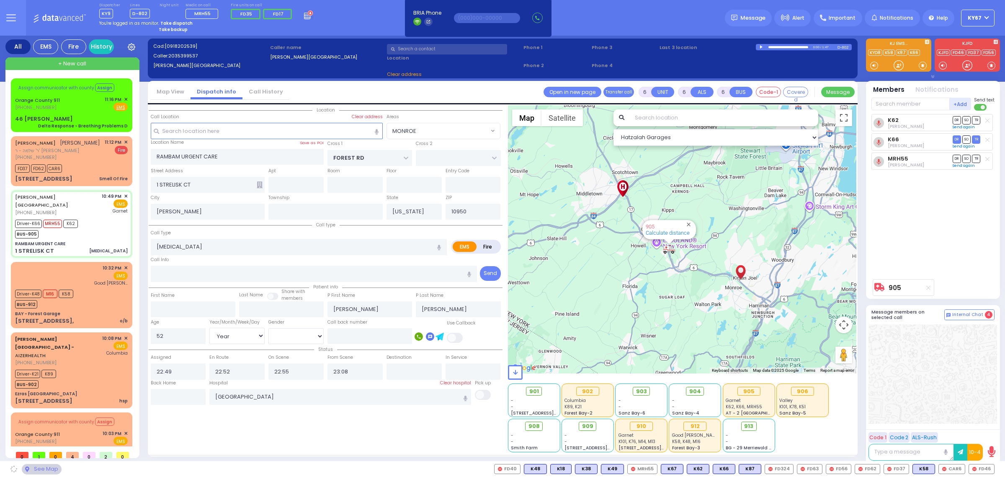
select select "MONROE"
select select
radio input "true"
select select "Year"
select select "[DEMOGRAPHIC_DATA]"
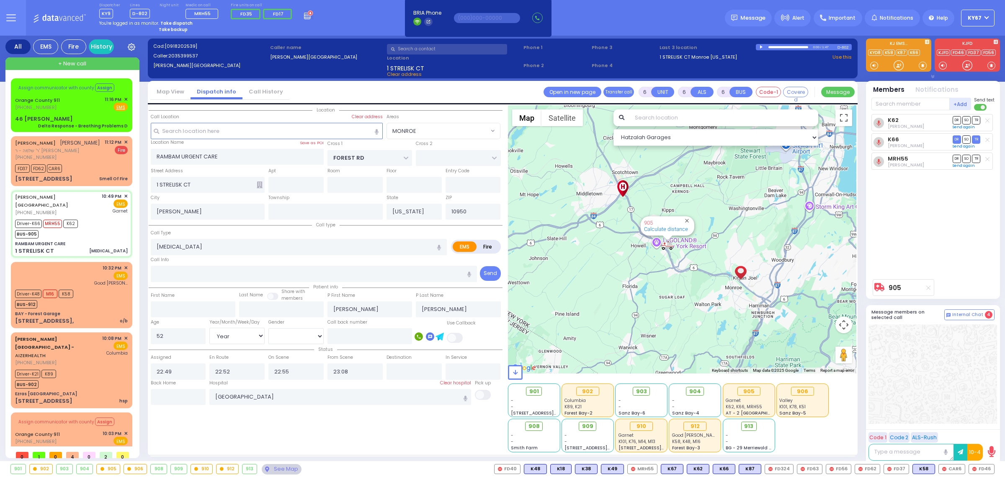
select select "Hatzalah Garages"
select select "MONROE"
select select
radio input "true"
select select "Year"
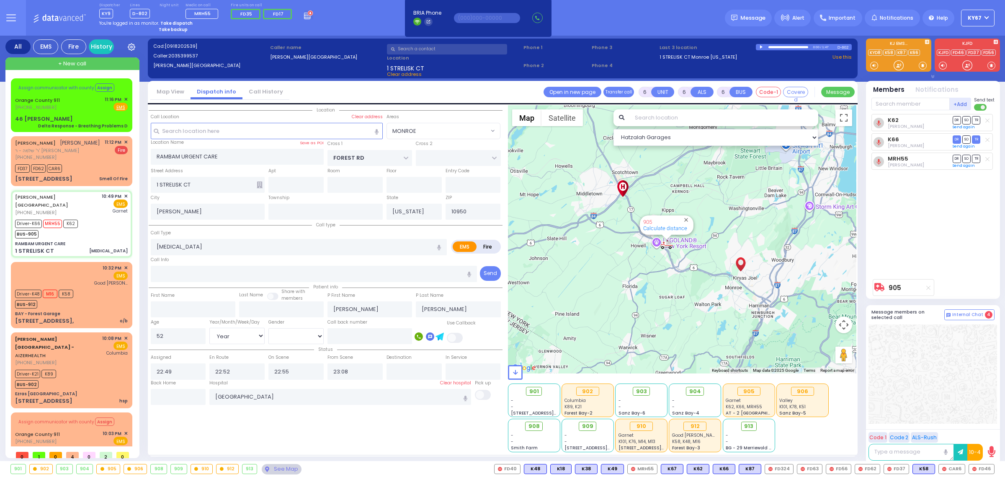
select select "[DEMOGRAPHIC_DATA]"
select select "Hatzalah Garages"
select select "MONROE"
select select
radio input "true"
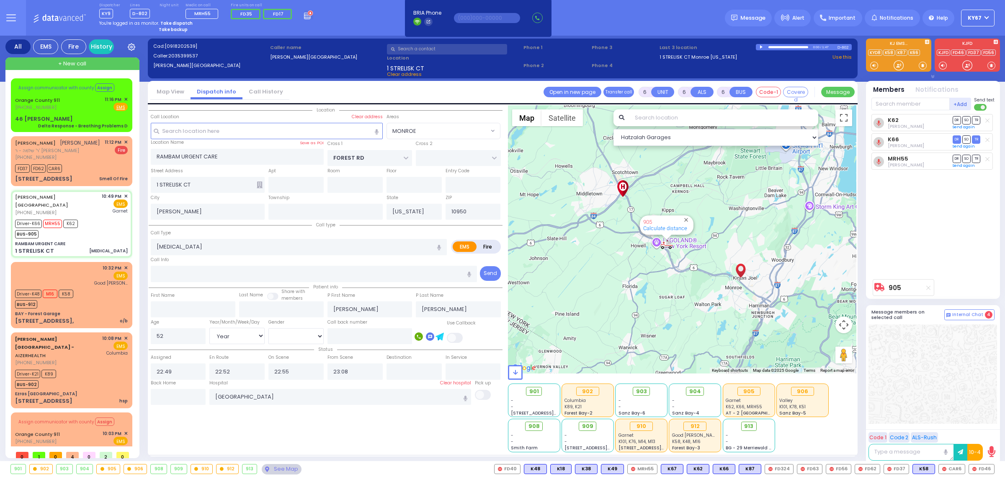
select select "Year"
select select "[DEMOGRAPHIC_DATA]"
select select "MONROE"
select select "Hatzalah Garages"
select select
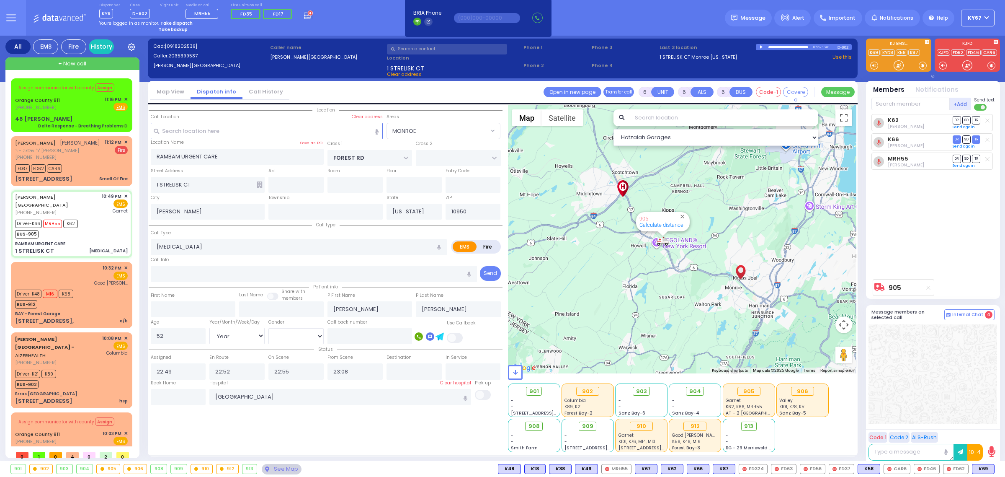
radio input "true"
select select "Year"
select select "[DEMOGRAPHIC_DATA]"
select select "Hatzalah Garages"
select select "MONROE"
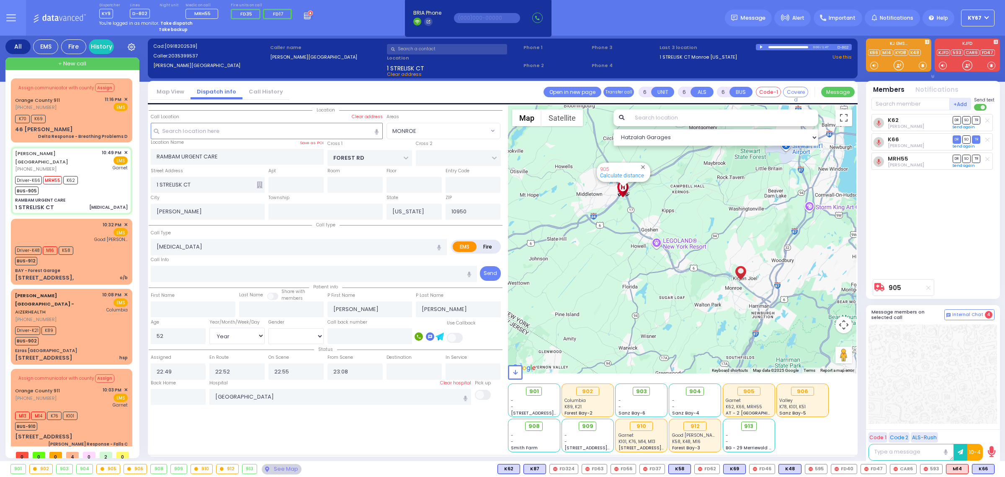
select select "MONROE"
select select "Year"
select select "[DEMOGRAPHIC_DATA]"
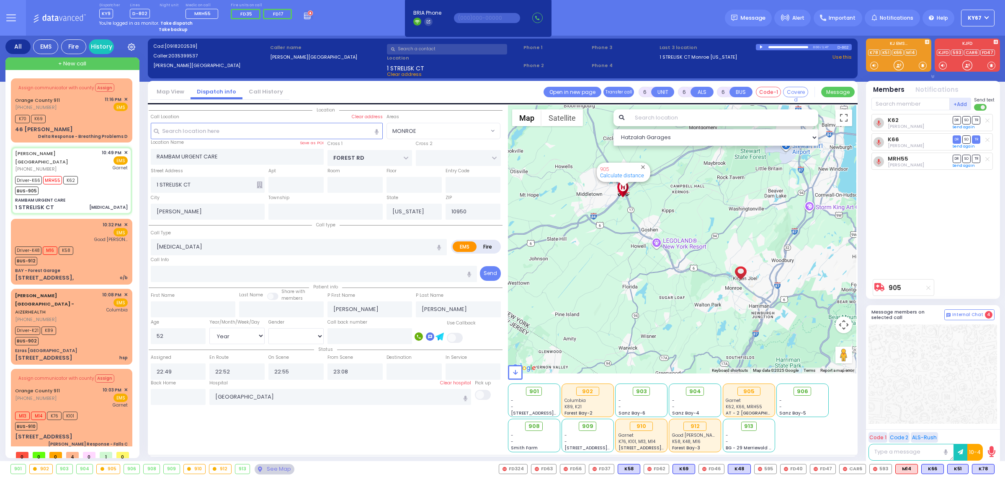
select select
radio input "true"
select select "Year"
select select "[DEMOGRAPHIC_DATA]"
select select "Hatzalah Garages"
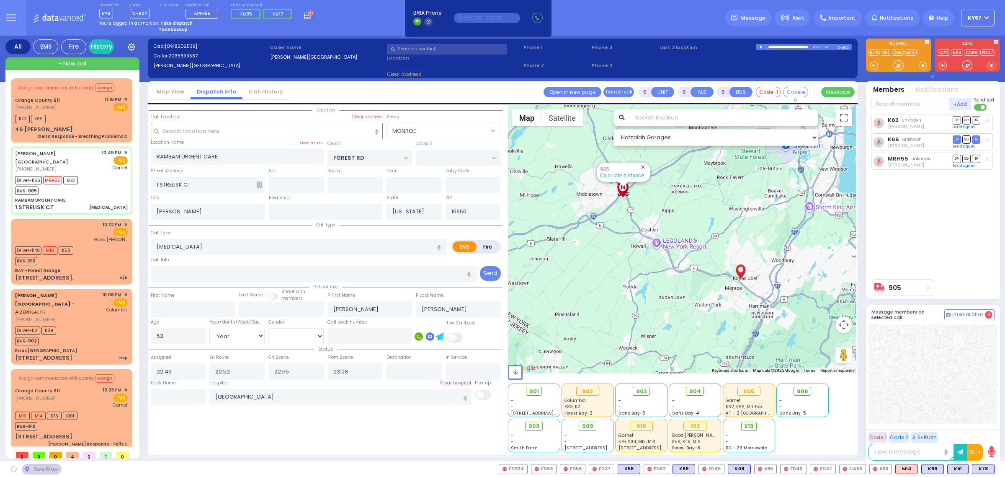
select select "MONROE"
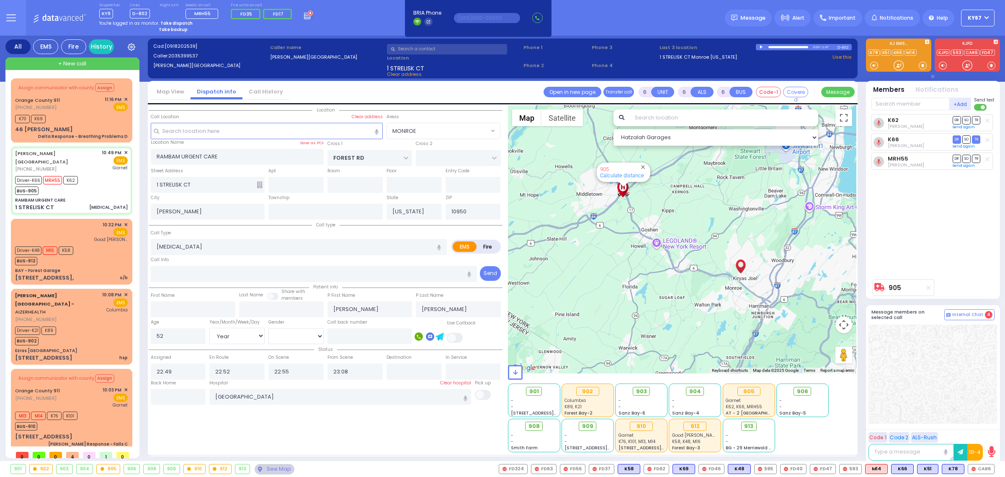
select select
radio input "true"
select select "Year"
select select "[DEMOGRAPHIC_DATA]"
select select "Hatzalah Garages"
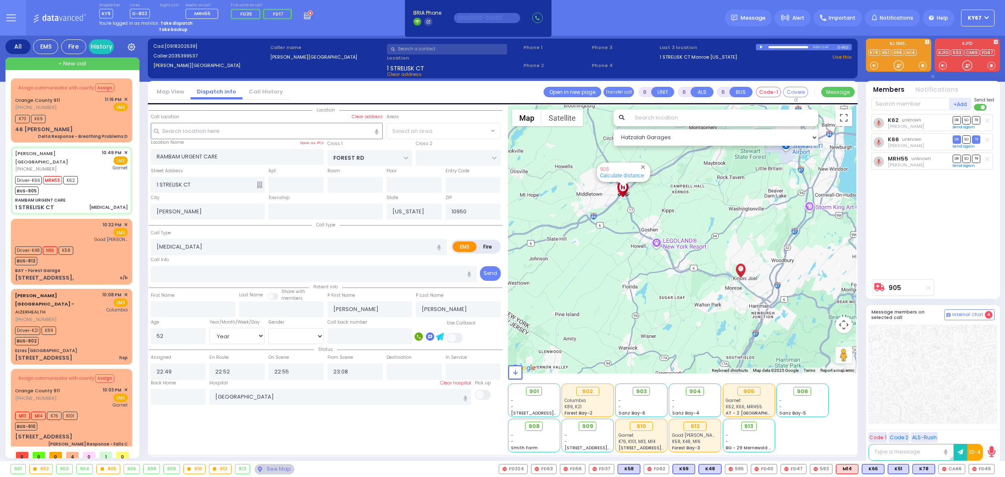
select select "MONROE"
select select
radio input "true"
select select "Year"
select select "[DEMOGRAPHIC_DATA]"
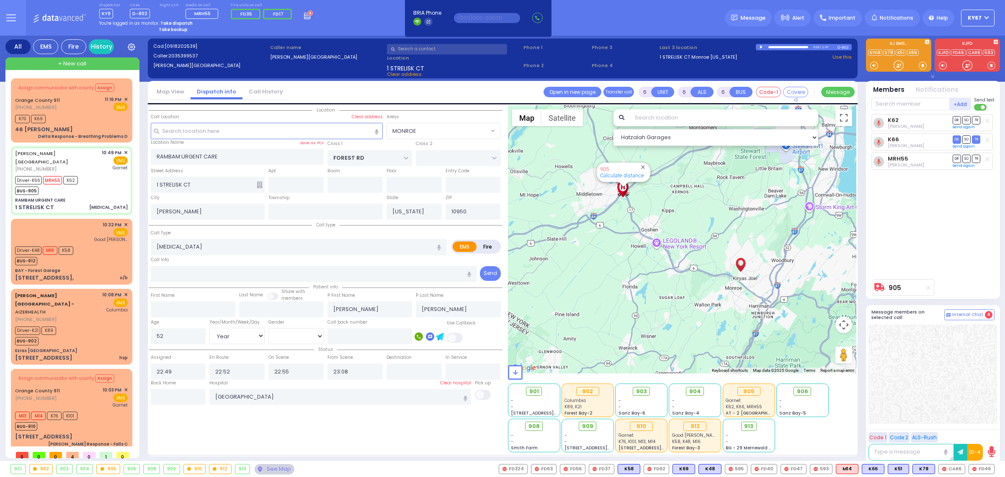
type input "23:30"
select select "Hatzalah Garages"
select select "MONROE"
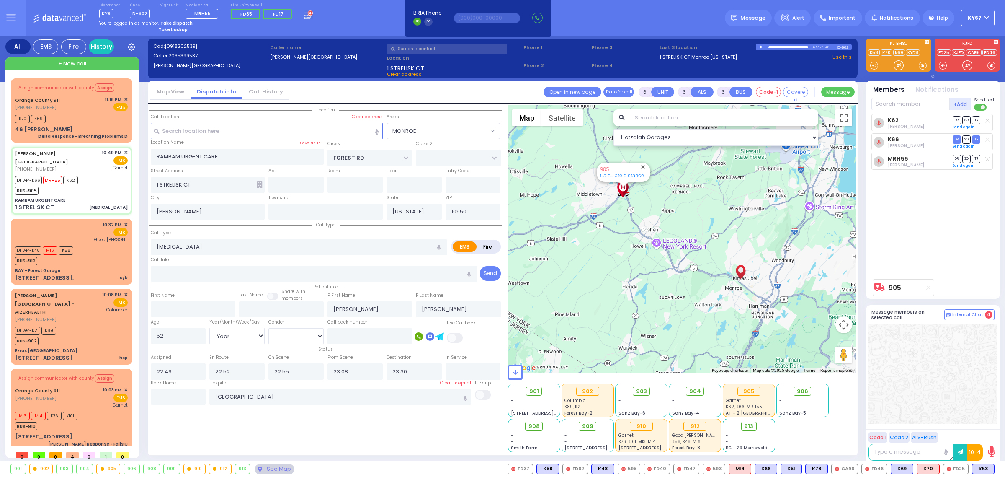
select select
radio input "true"
select select "Year"
select select "[DEMOGRAPHIC_DATA]"
select select "Hatzalah Garages"
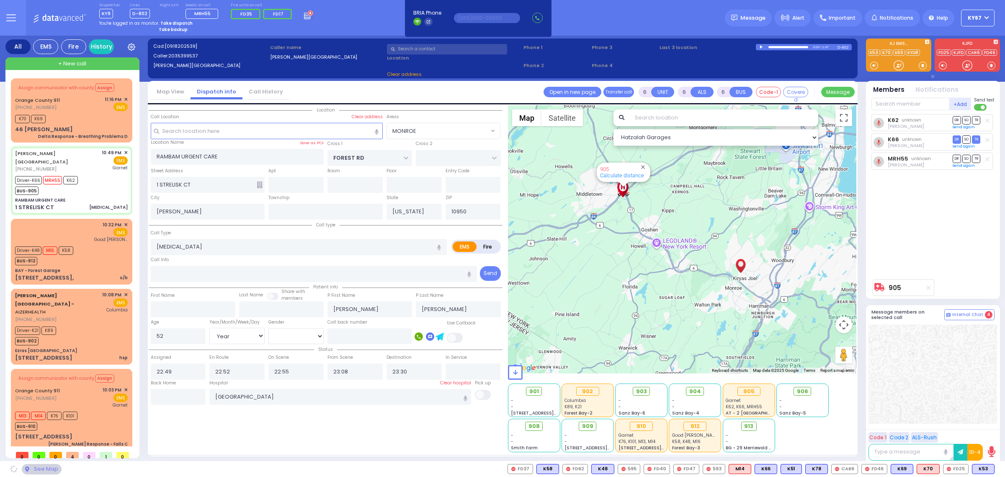
select select "MONROE"
select select
radio input "true"
select select "Year"
select select "[DEMOGRAPHIC_DATA]"
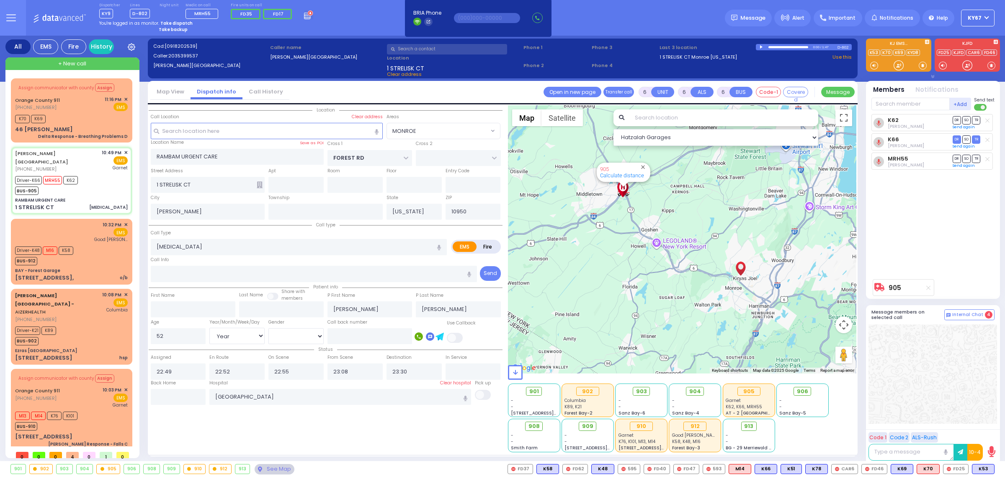
select select "Hatzalah Garages"
select select "MONROE"
select select
radio input "true"
select select "Year"
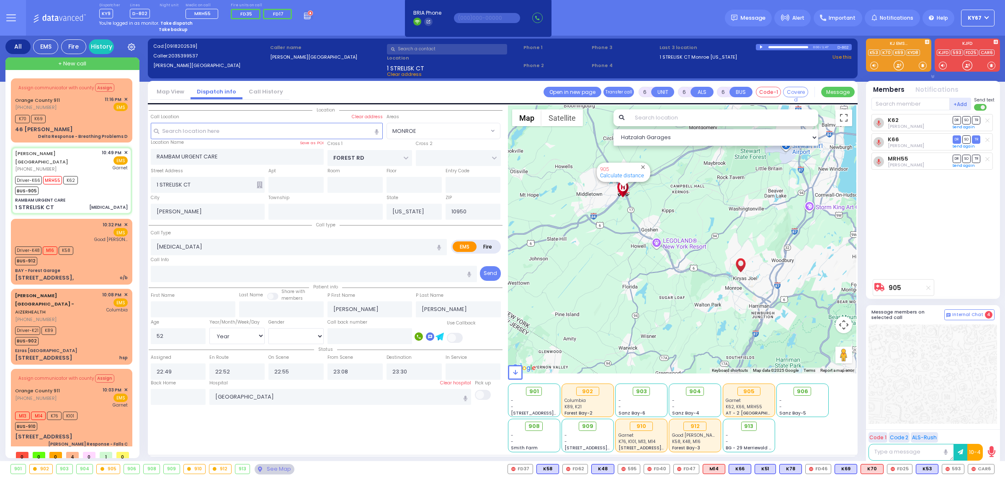
select select "[DEMOGRAPHIC_DATA]"
select select "Hatzalah Garages"
select select "MONROE"
select select
radio input "true"
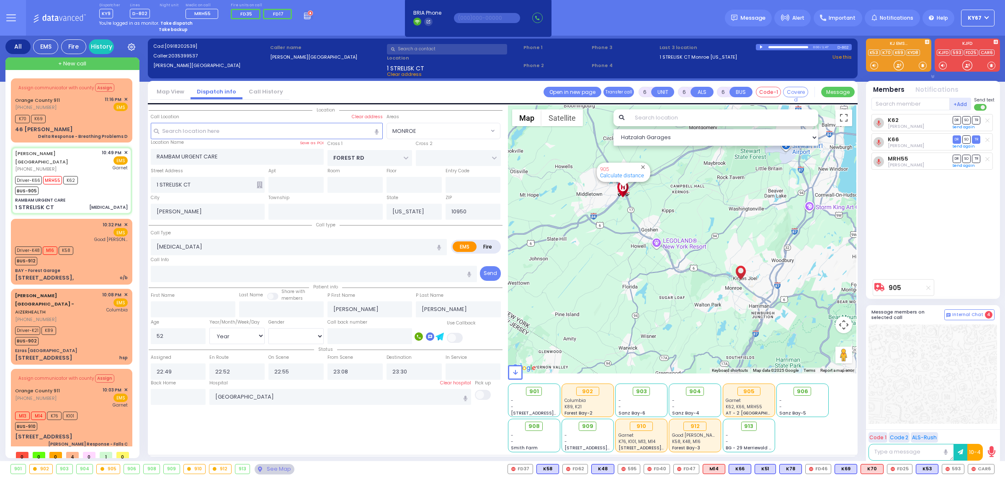
select select "Year"
select select "[DEMOGRAPHIC_DATA]"
select select "Hatzalah Garages"
select select "MONROE"
select select
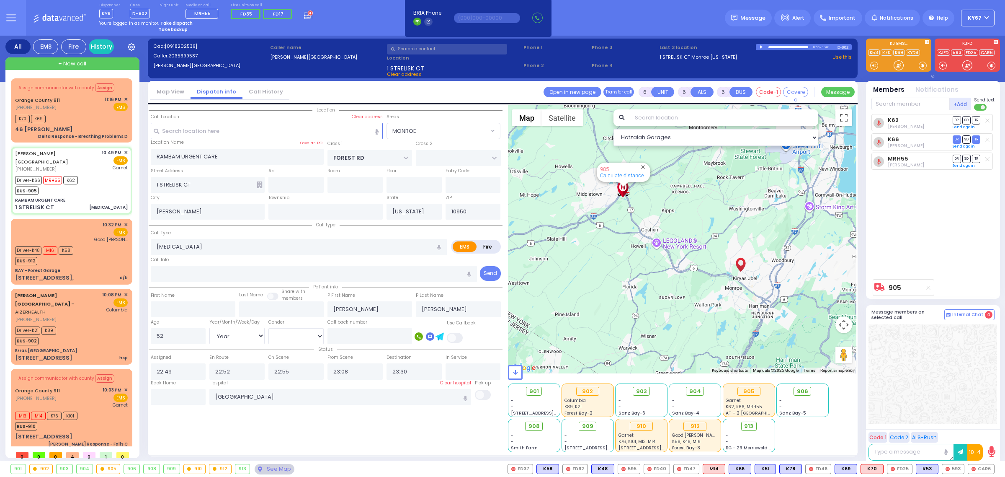
radio input "true"
select select "Year"
select select "[DEMOGRAPHIC_DATA]"
select select "Hatzalah Garages"
select select
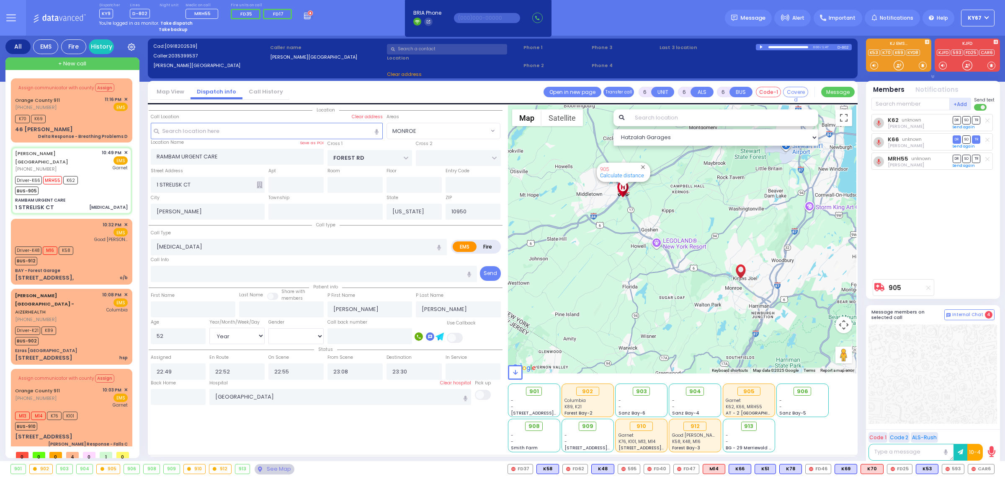
radio input "true"
select select "Year"
select select "[DEMOGRAPHIC_DATA]"
select select "Hatzalah Garages"
radio input "true"
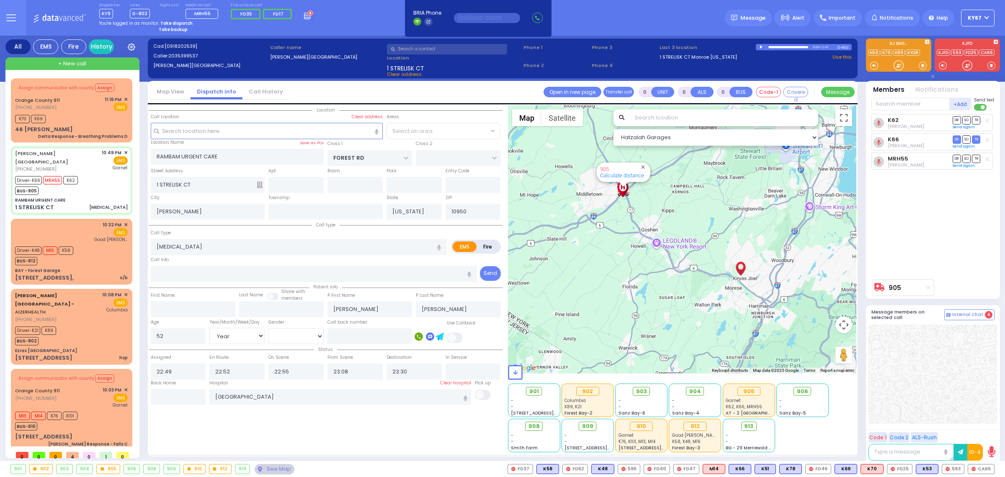
select select "Year"
select select "[DEMOGRAPHIC_DATA]"
select select
select select "Hatzalah Garages"
select select "MONROE"
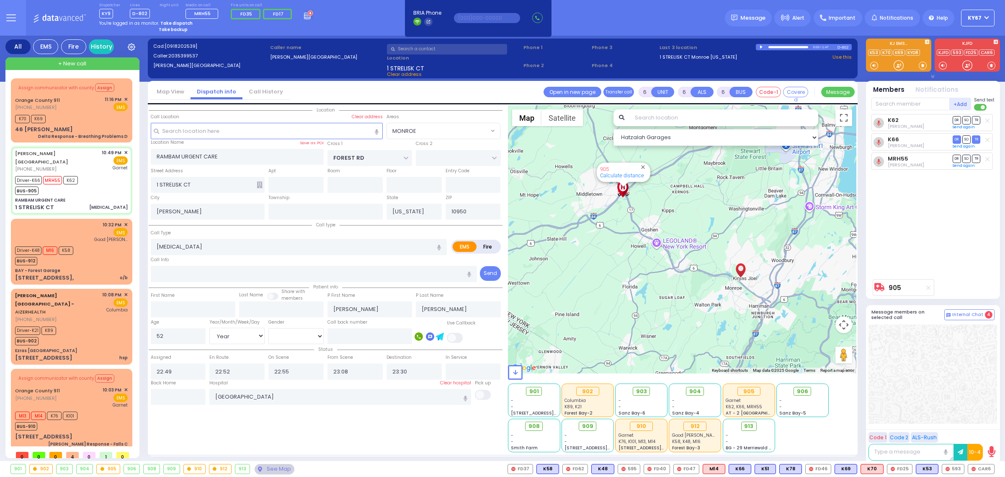
select select
radio input "true"
select select "Year"
select select "[DEMOGRAPHIC_DATA]"
select select "Hatzalah Garages"
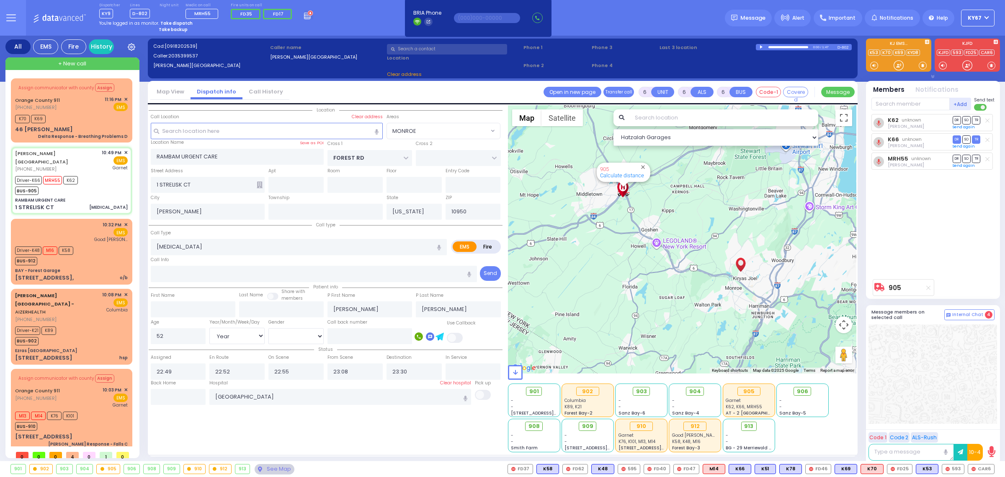
select select "MONROE"
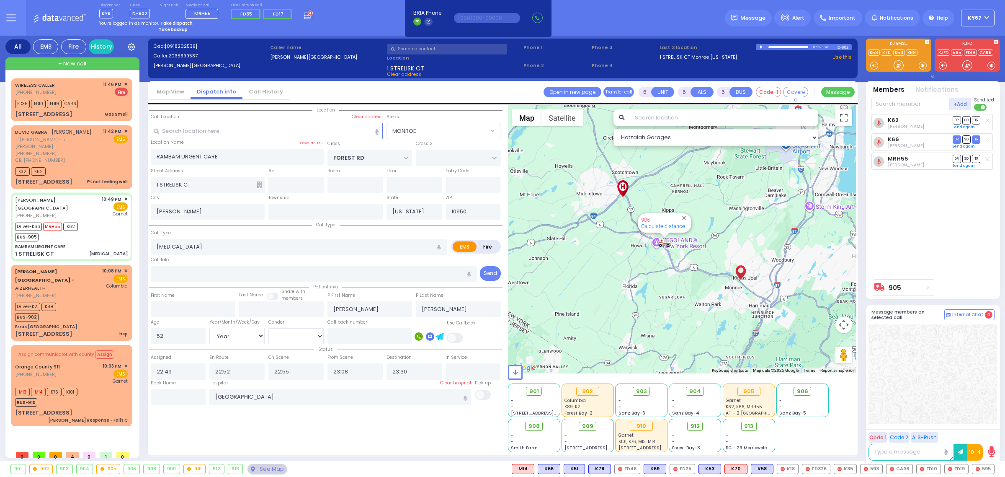
select select
radio input "true"
select select "Year"
select select "[DEMOGRAPHIC_DATA]"
select select "Hatzalah Garages"
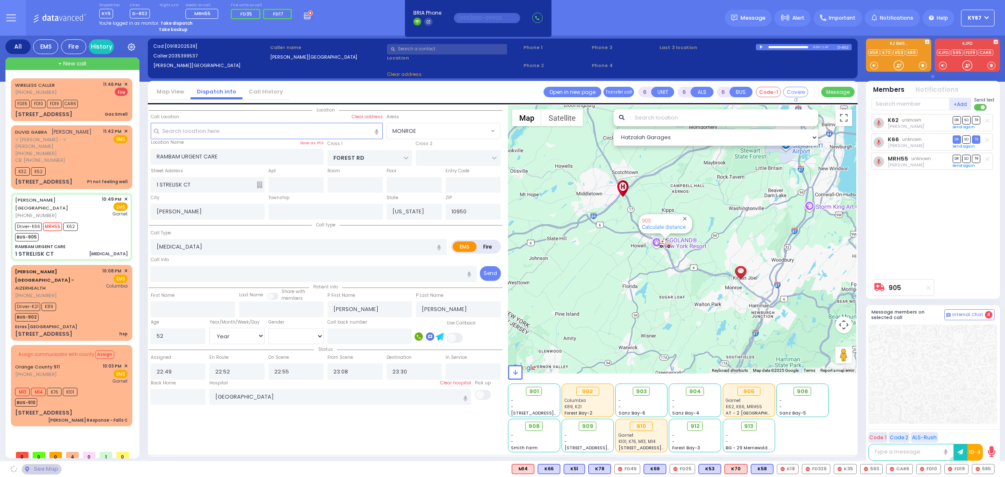
select select "MONROE"
